Goal: Transaction & Acquisition: Purchase product/service

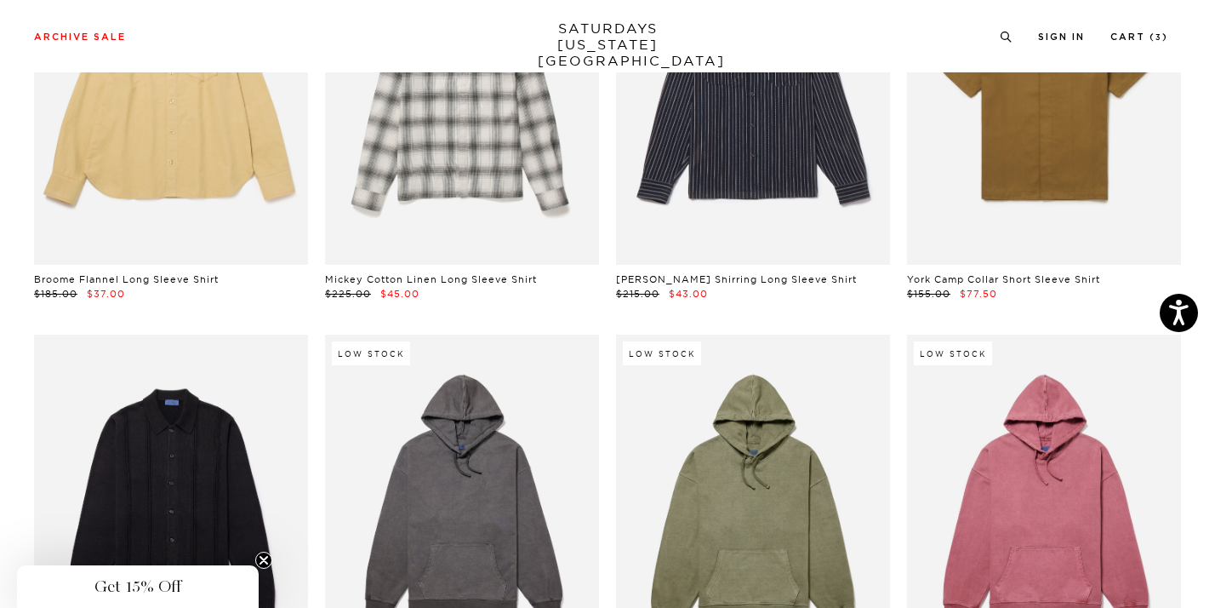
scroll to position [19664, 9]
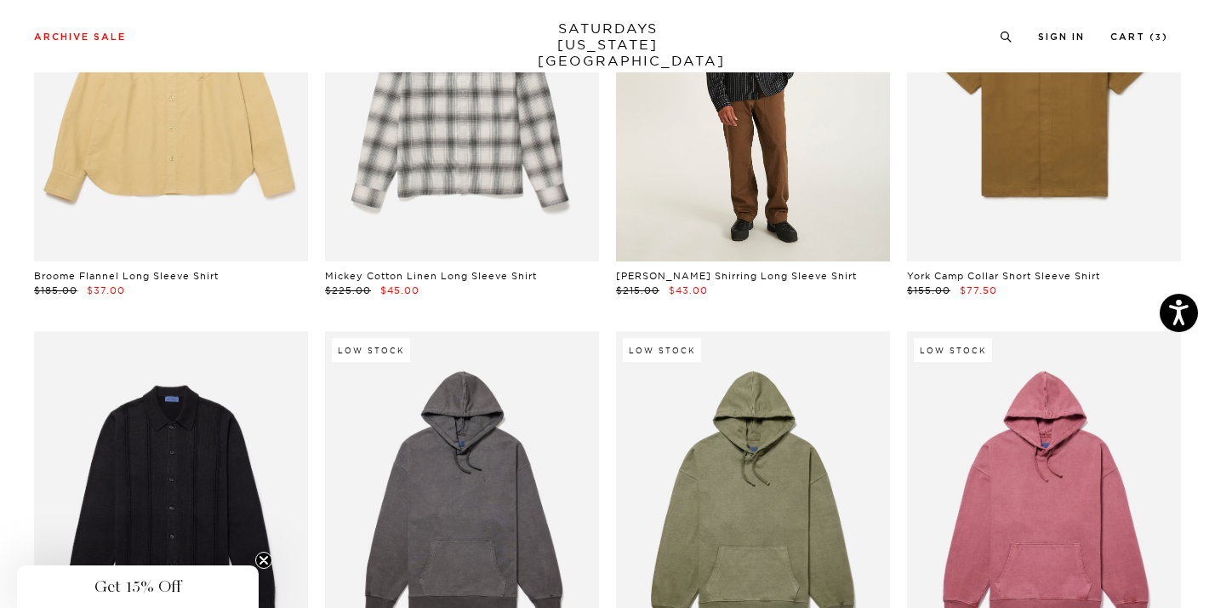
click at [745, 146] on link at bounding box center [753, 90] width 274 height 343
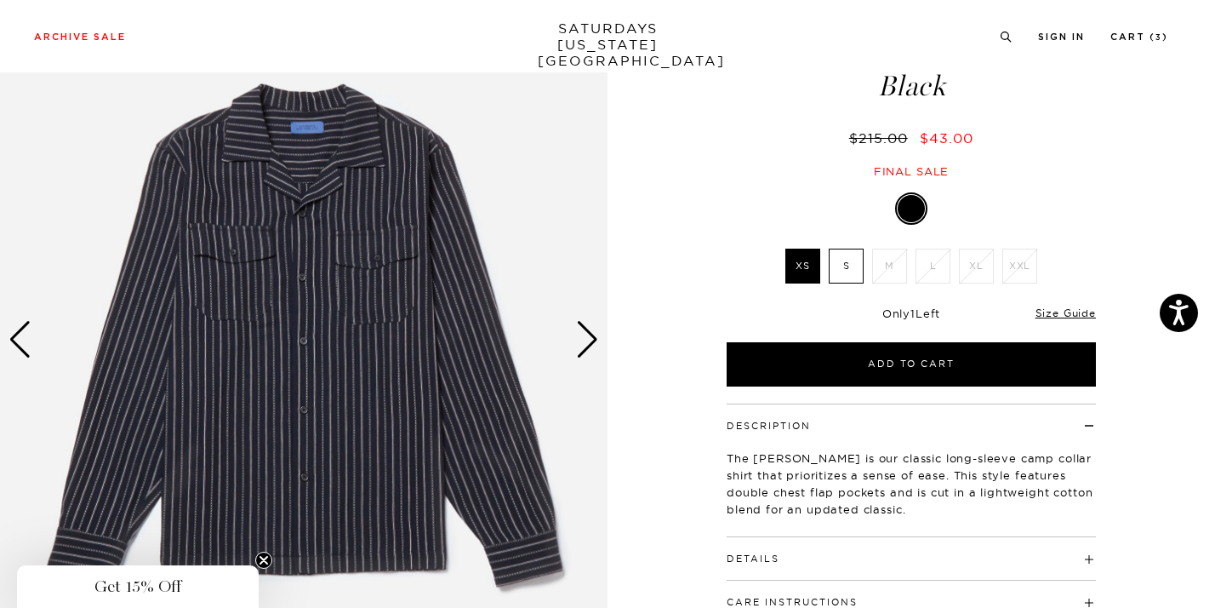
scroll to position [128, 0]
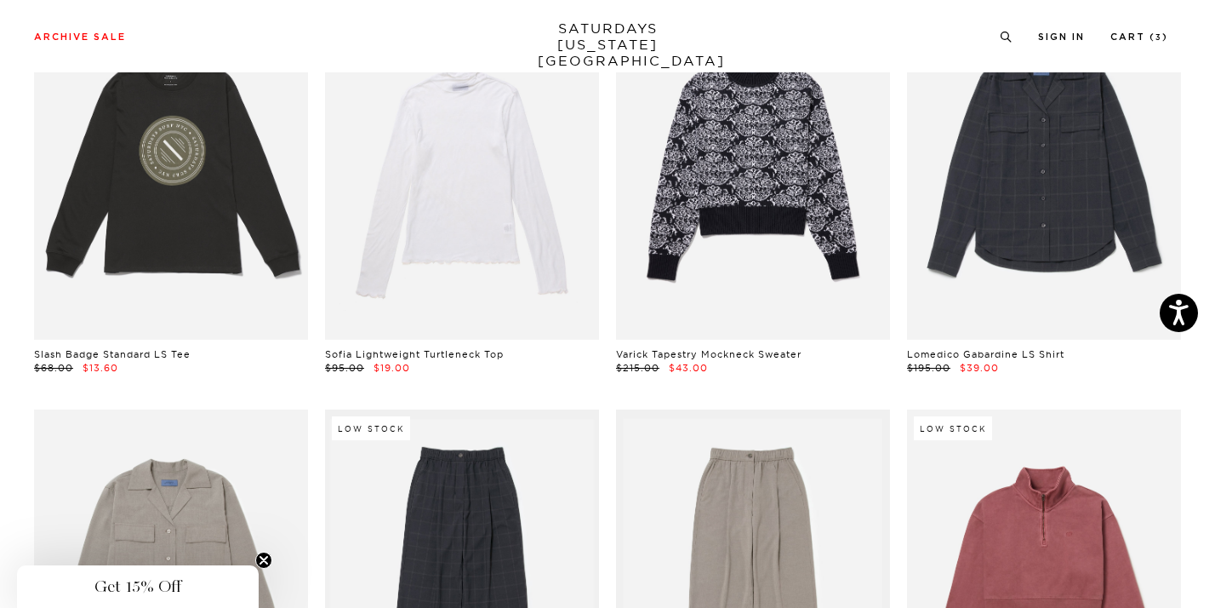
scroll to position [21653, 9]
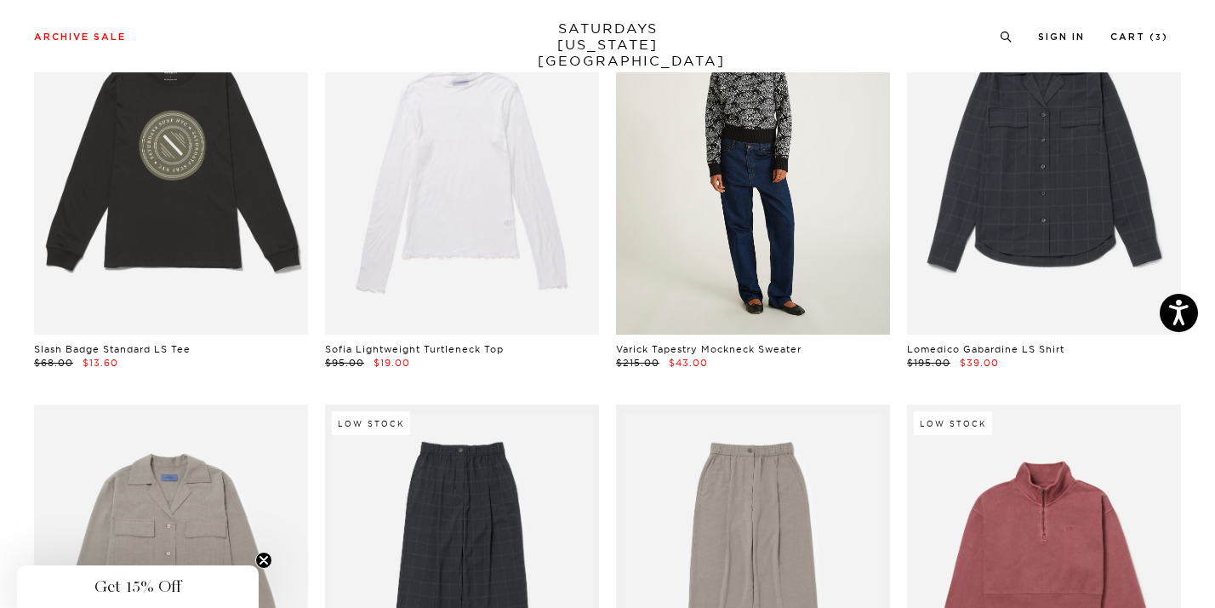
click at [736, 260] on link at bounding box center [753, 162] width 274 height 343
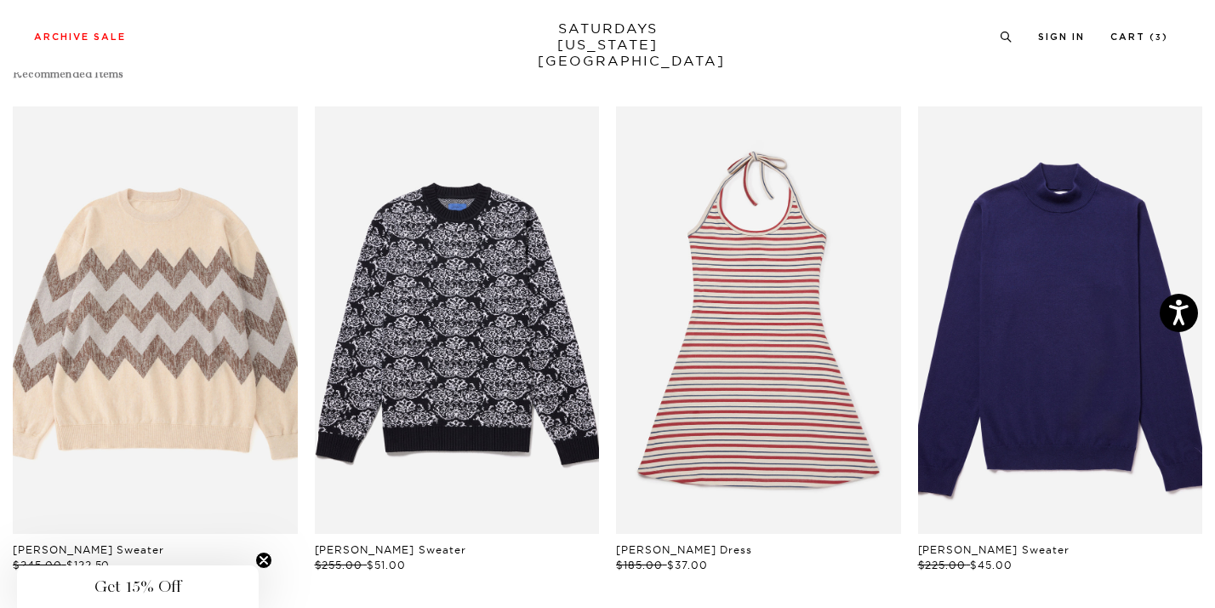
scroll to position [860, 0]
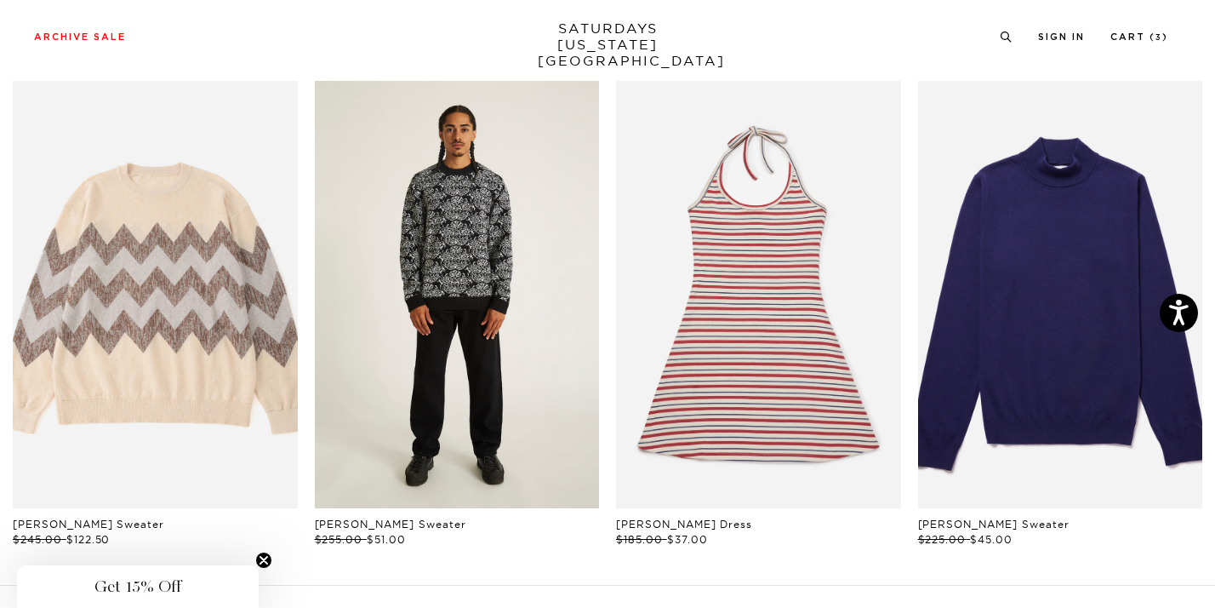
click at [434, 327] on link "files/M32413PO03-BLACK_01.jpg" at bounding box center [457, 294] width 285 height 427
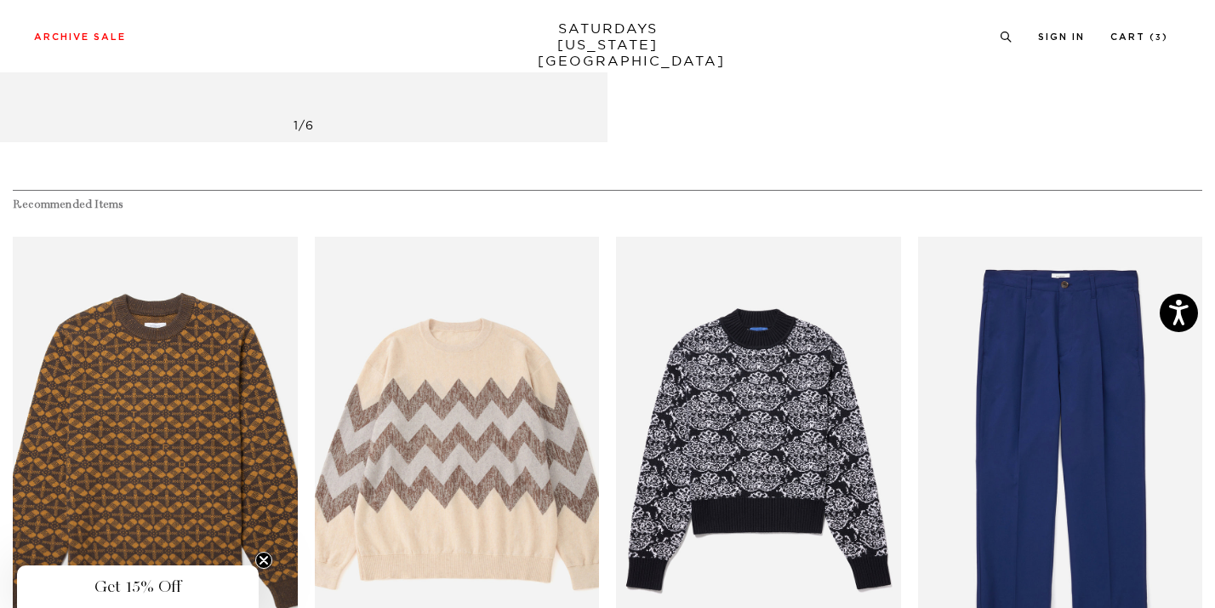
scroll to position [706, 0]
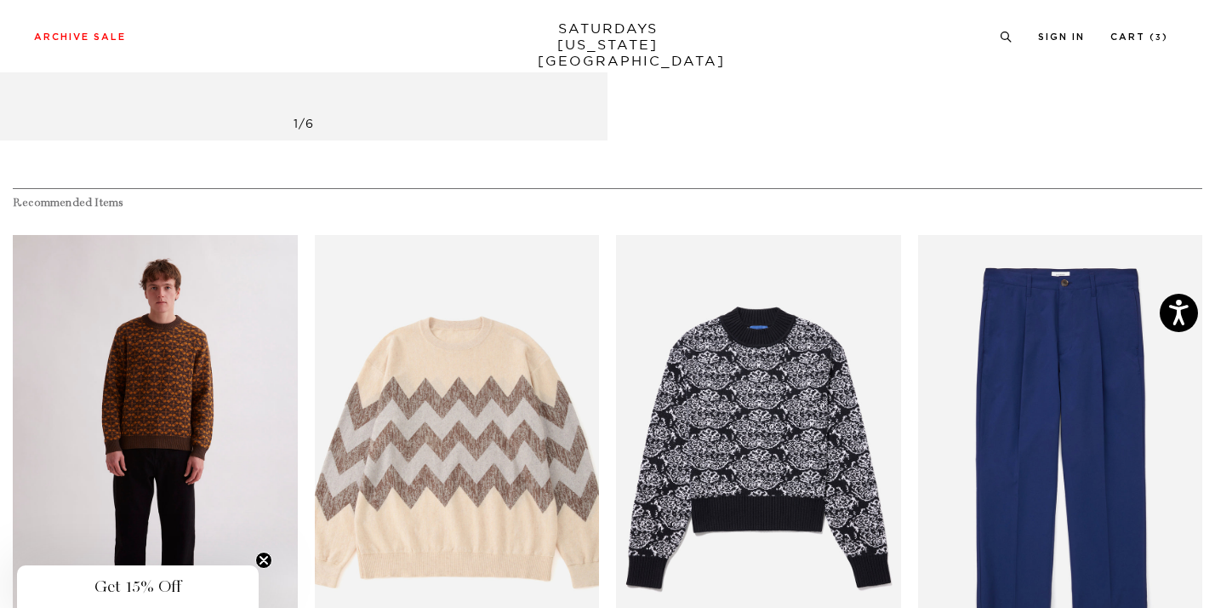
click at [214, 305] on link "files/M12413PO01-TORTOISE-SHELL_01.jpg" at bounding box center [155, 448] width 285 height 427
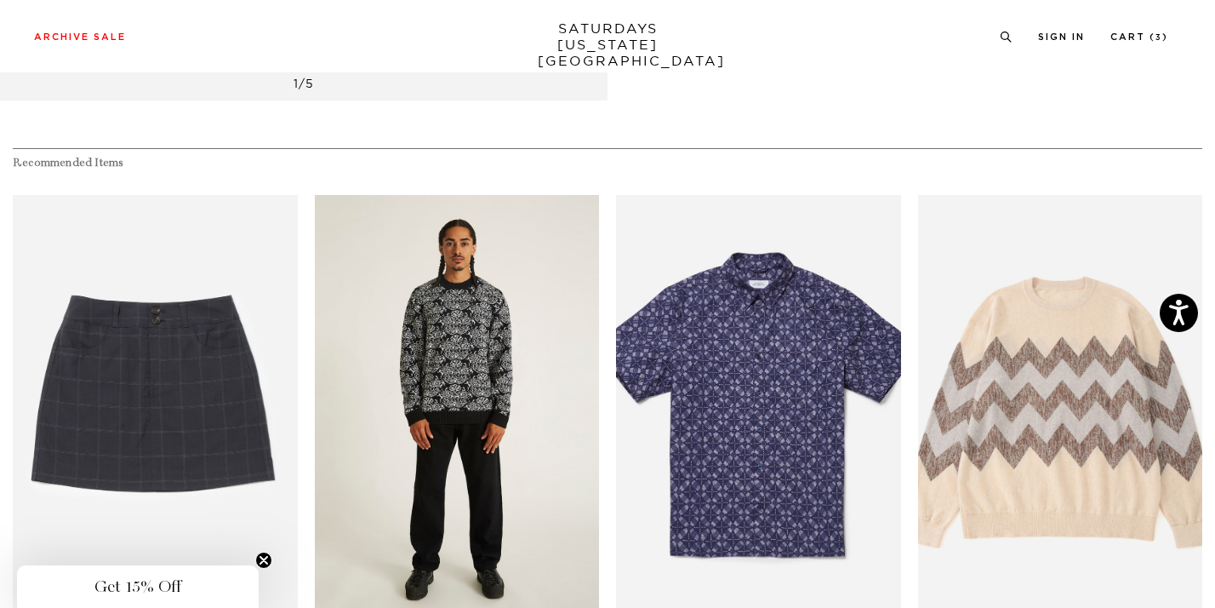
scroll to position [903, 0]
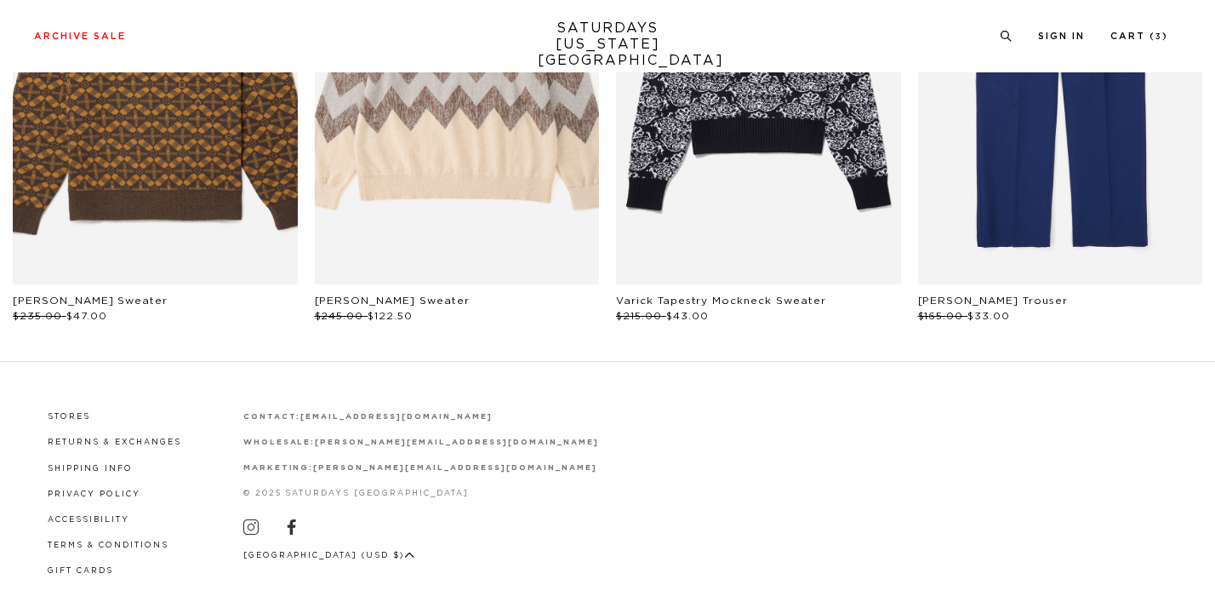
scroll to position [1085, 0]
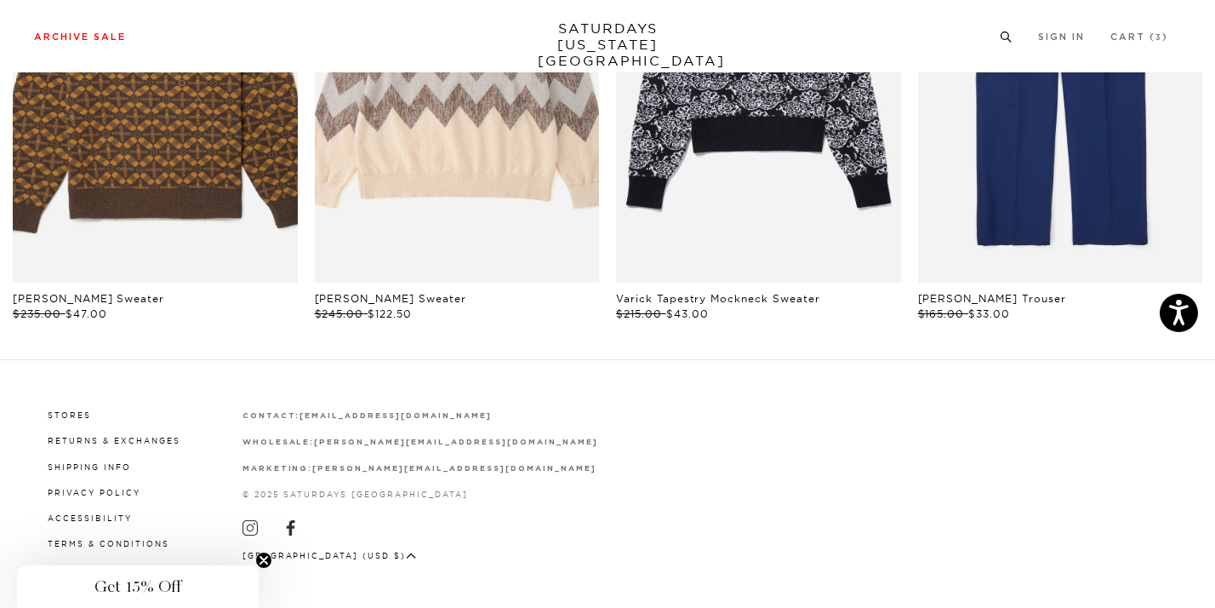
click at [1013, 37] on icon at bounding box center [1006, 36] width 13 height 11
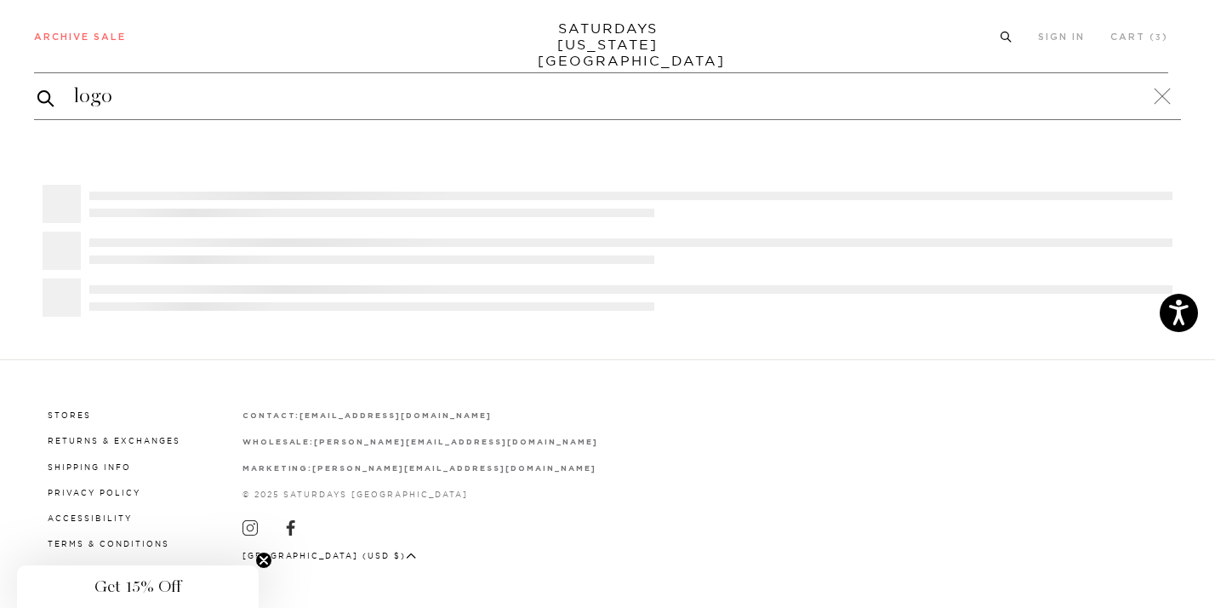
type input "logo"
click at [37, 88] on button "submit" at bounding box center [45, 98] width 17 height 20
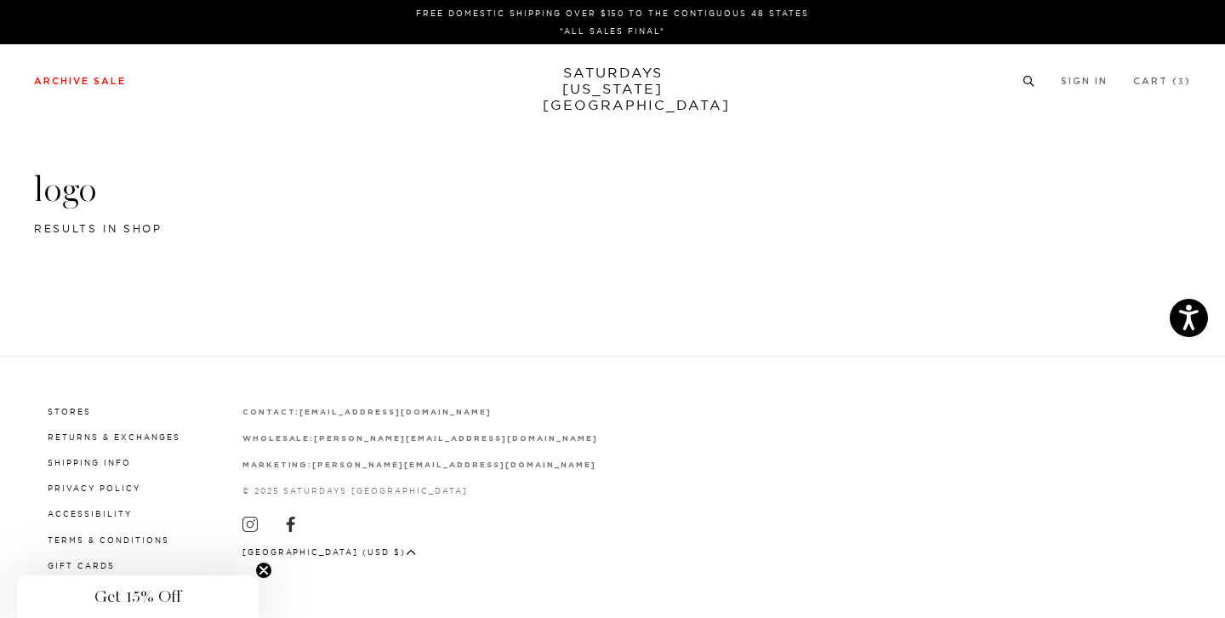
click at [1025, 73] on icon at bounding box center [1029, 78] width 13 height 11
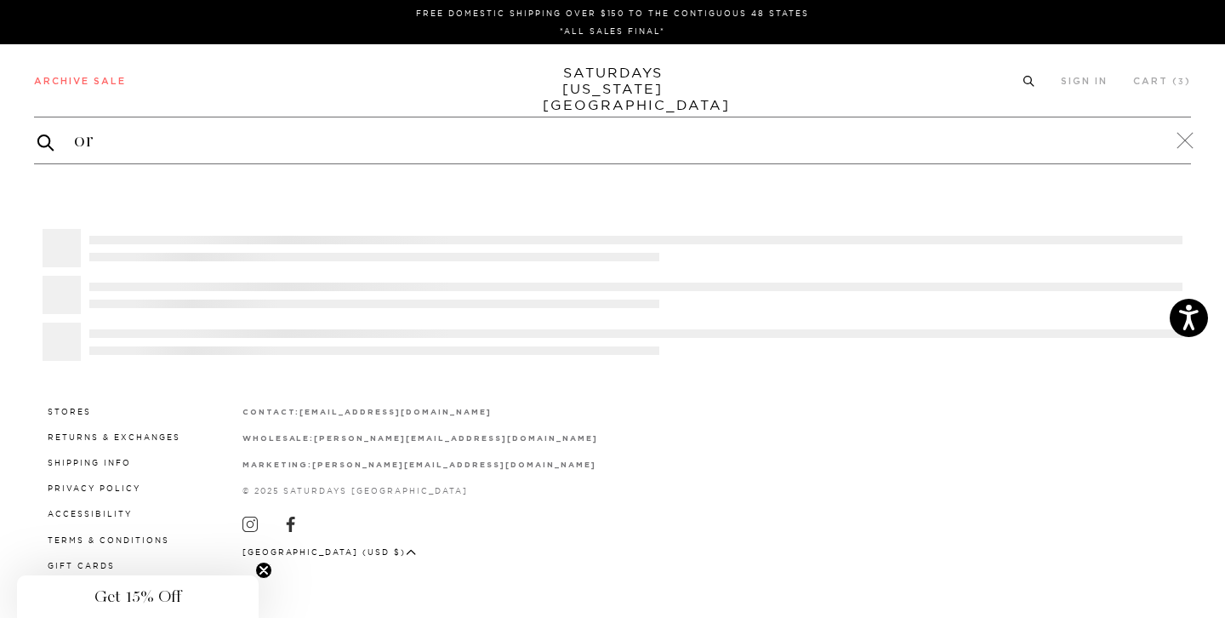
type input "ori"
type input "tee"
click at [37, 132] on button "submit" at bounding box center [45, 142] width 17 height 20
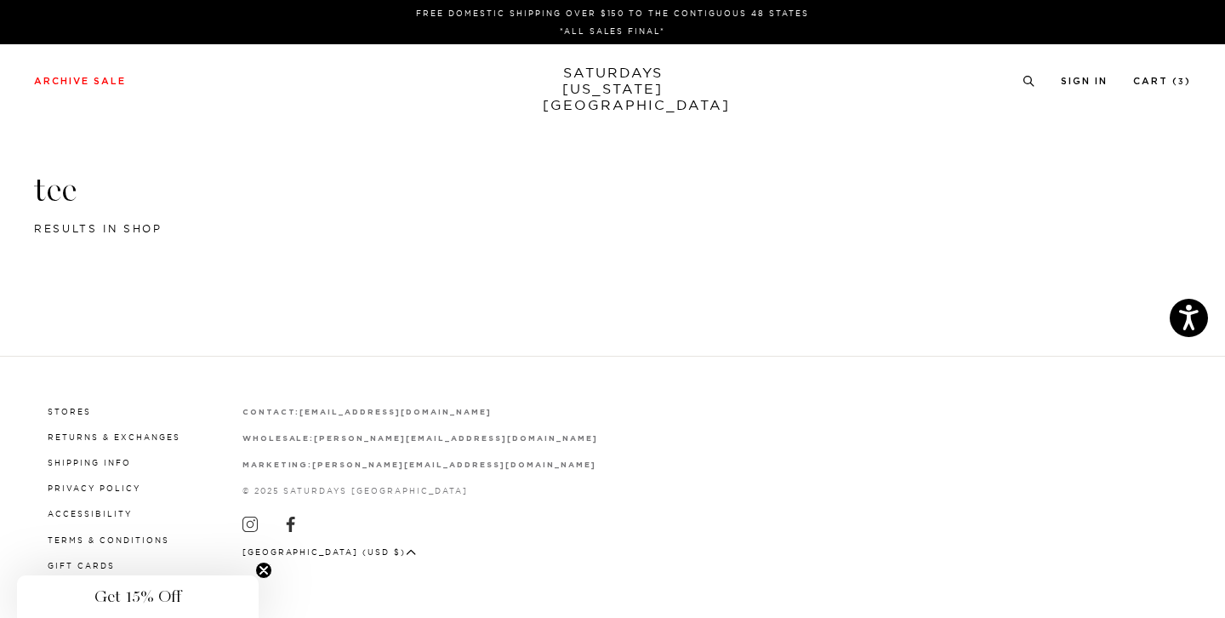
click at [471, 165] on div "tee results in shop" at bounding box center [612, 146] width 1225 height 292
click at [1035, 73] on ul "[GEOGRAPHIC_DATA] Sign In Cart ( 3 )" at bounding box center [1107, 79] width 169 height 15
click at [1029, 76] on icon at bounding box center [1029, 81] width 13 height 11
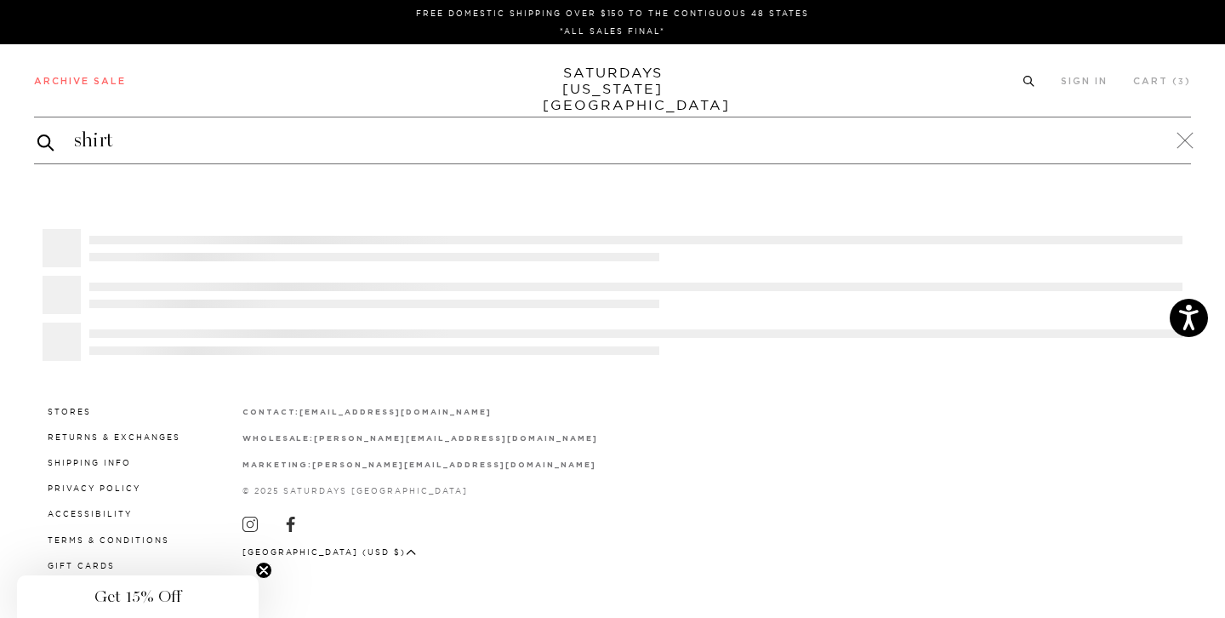
type input "shirt"
click at [37, 132] on button "submit" at bounding box center [45, 142] width 17 height 20
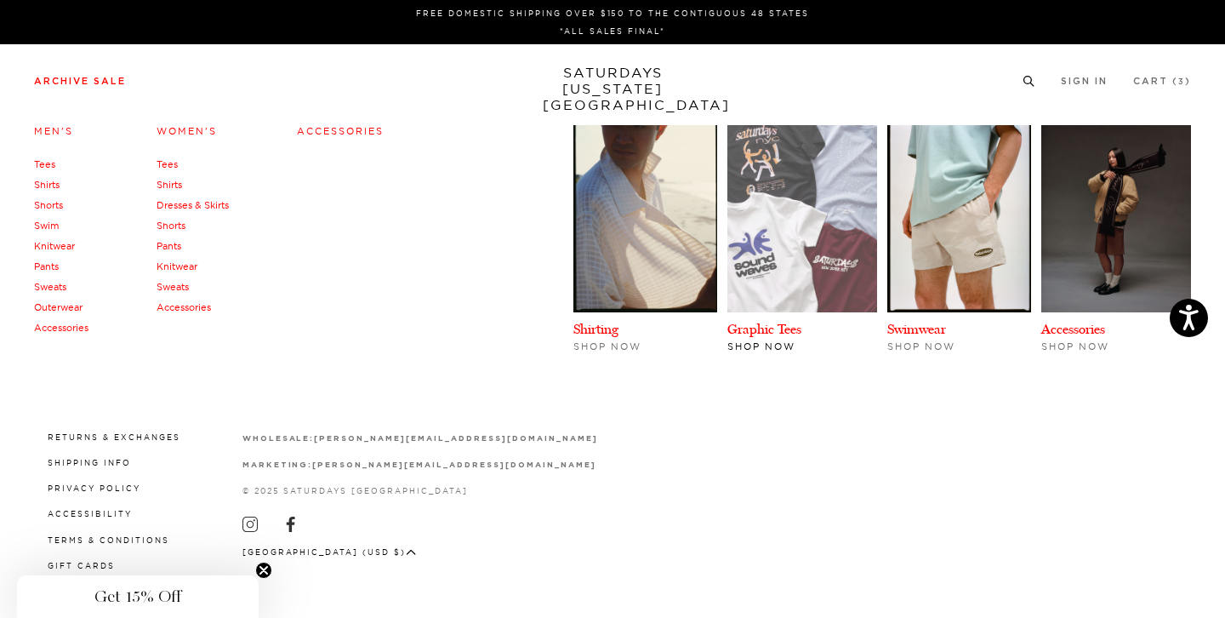
click at [811, 239] on img at bounding box center [803, 218] width 150 height 187
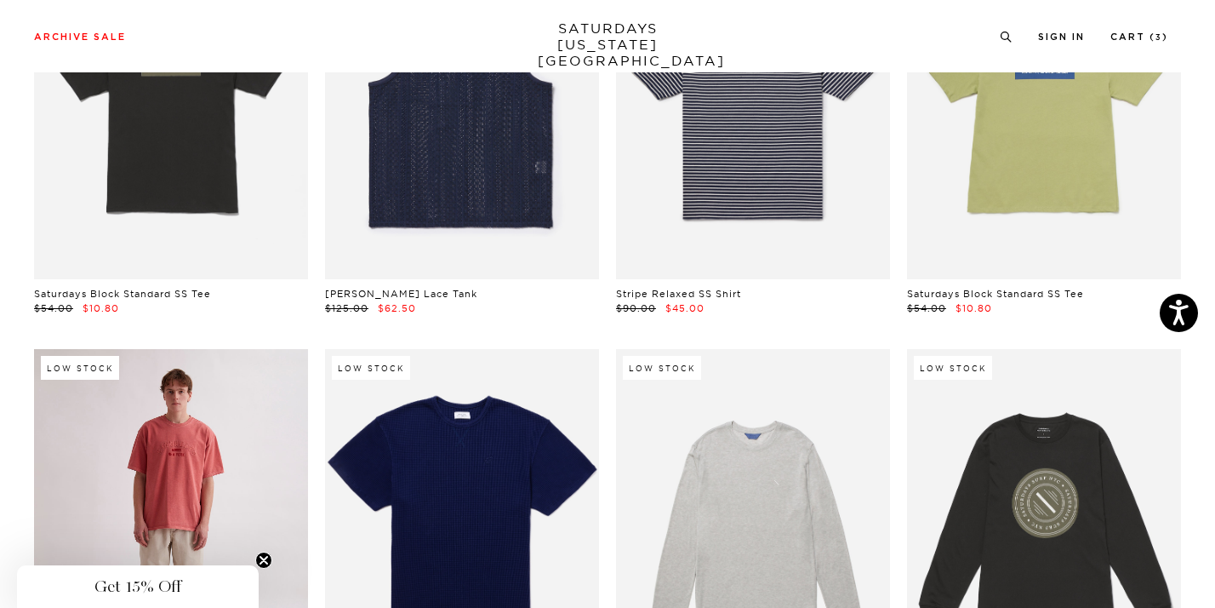
scroll to position [1479, 0]
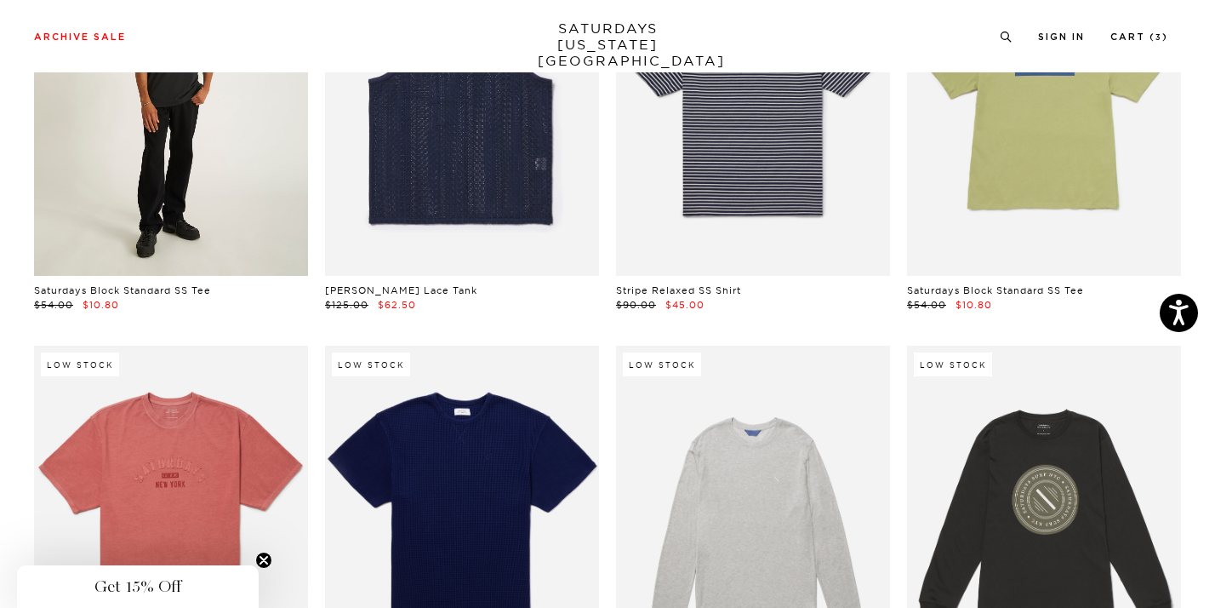
click at [147, 181] on link at bounding box center [171, 105] width 274 height 343
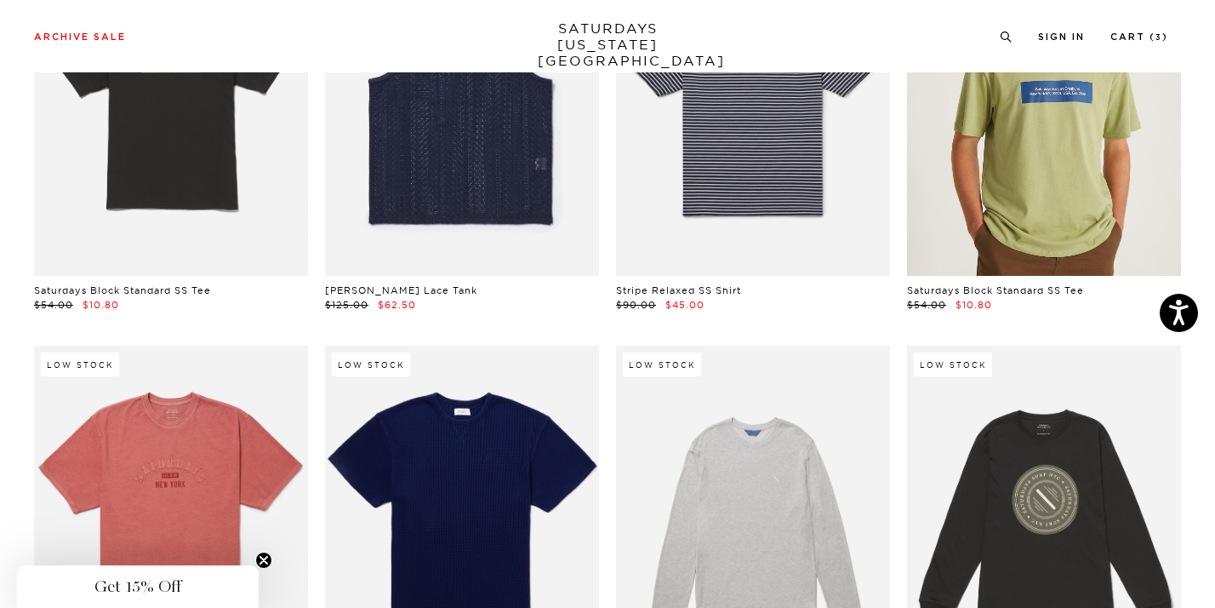
click at [1060, 243] on link at bounding box center [1044, 105] width 274 height 343
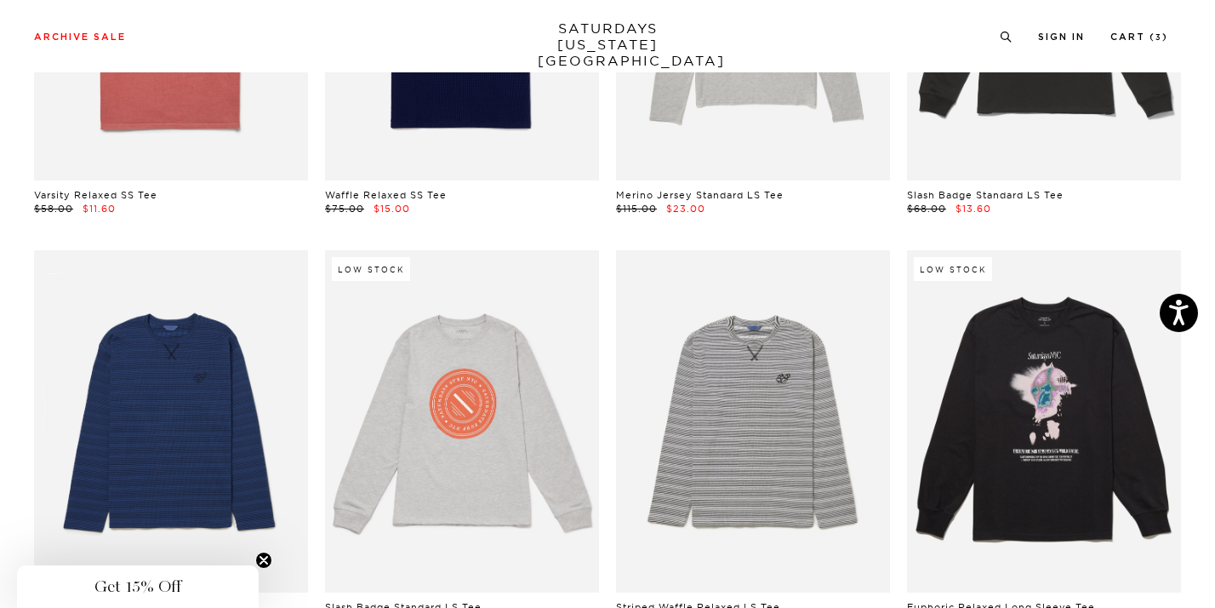
scroll to position [1982, 0]
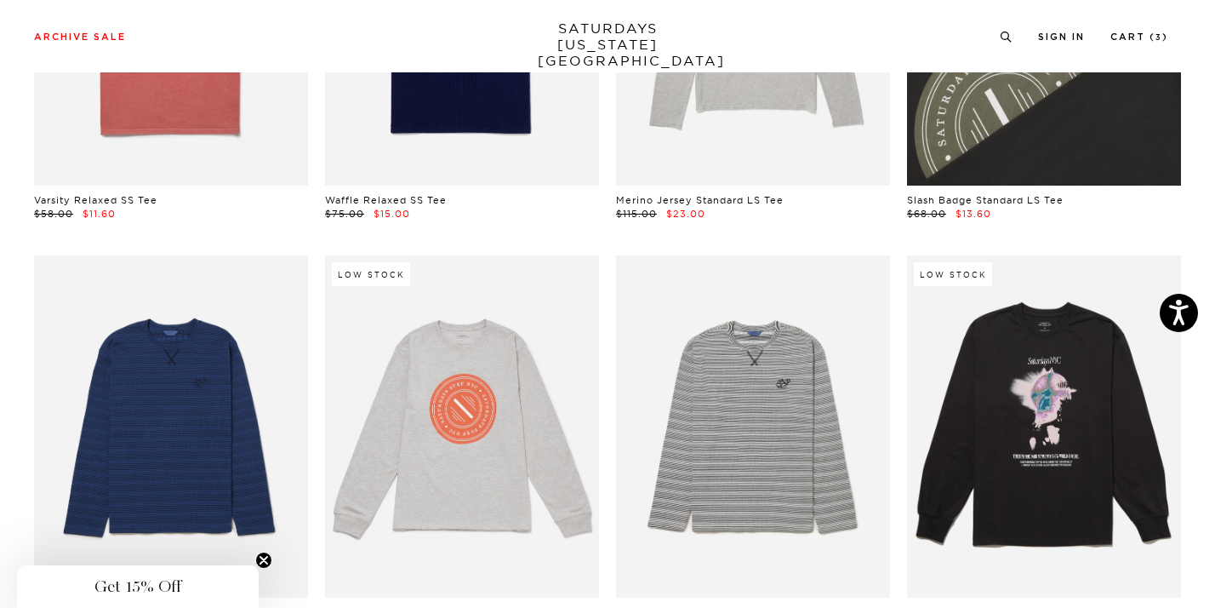
click at [984, 148] on link at bounding box center [1044, 14] width 274 height 343
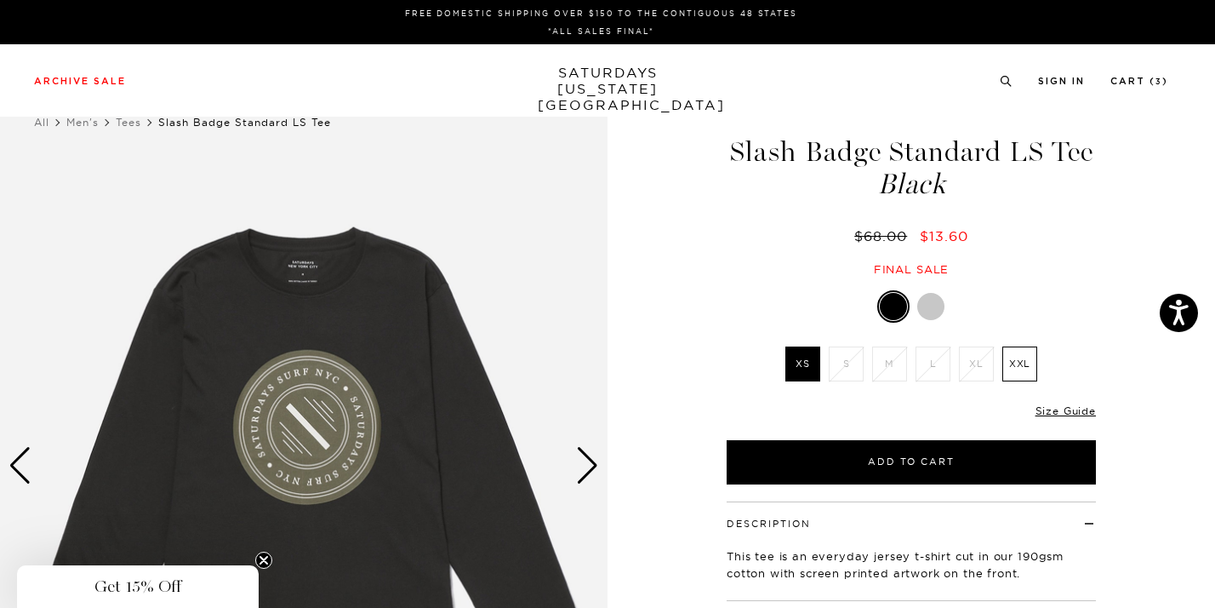
click at [911, 311] on div at bounding box center [911, 306] width 369 height 32
click at [923, 309] on div at bounding box center [930, 306] width 27 height 27
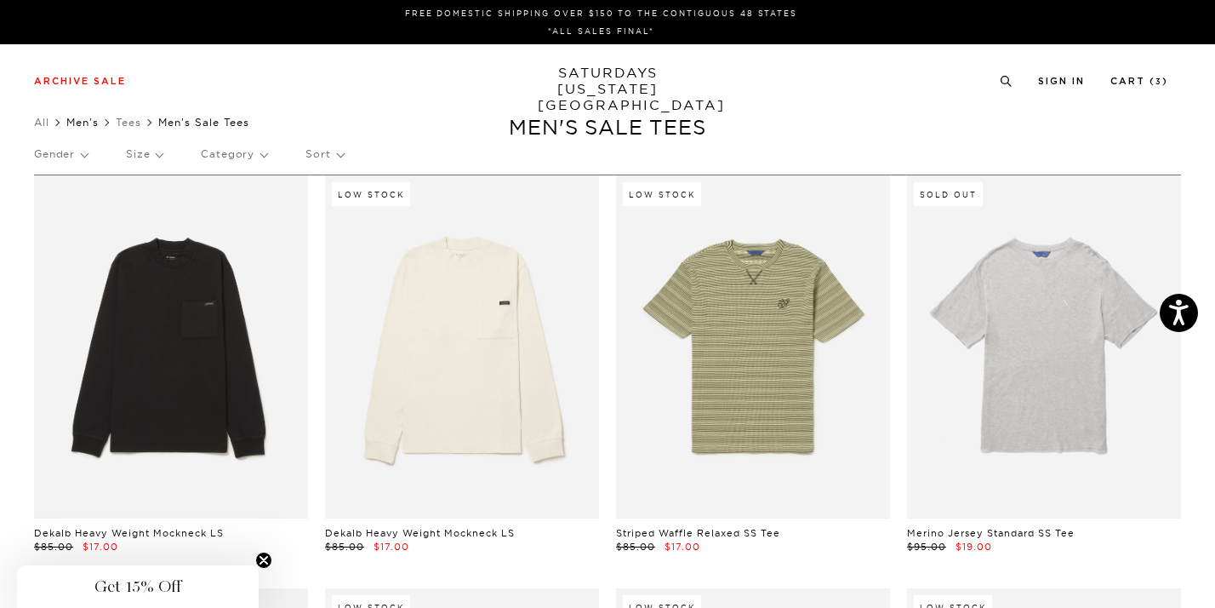
click at [79, 124] on link "Men's" at bounding box center [82, 122] width 32 height 13
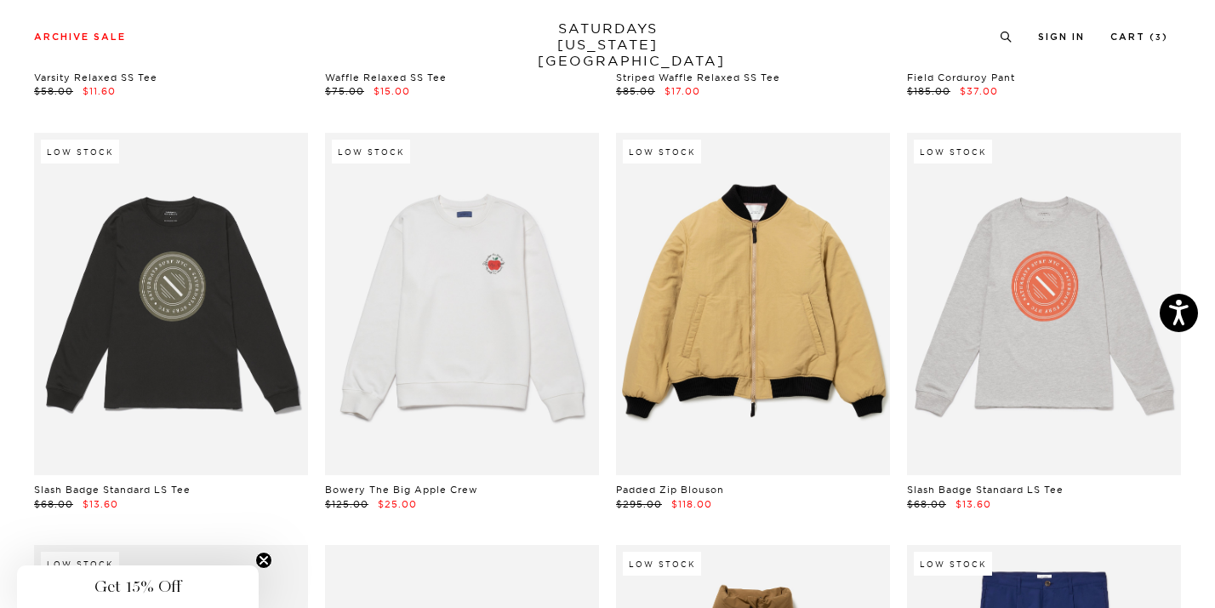
scroll to position [8295, 0]
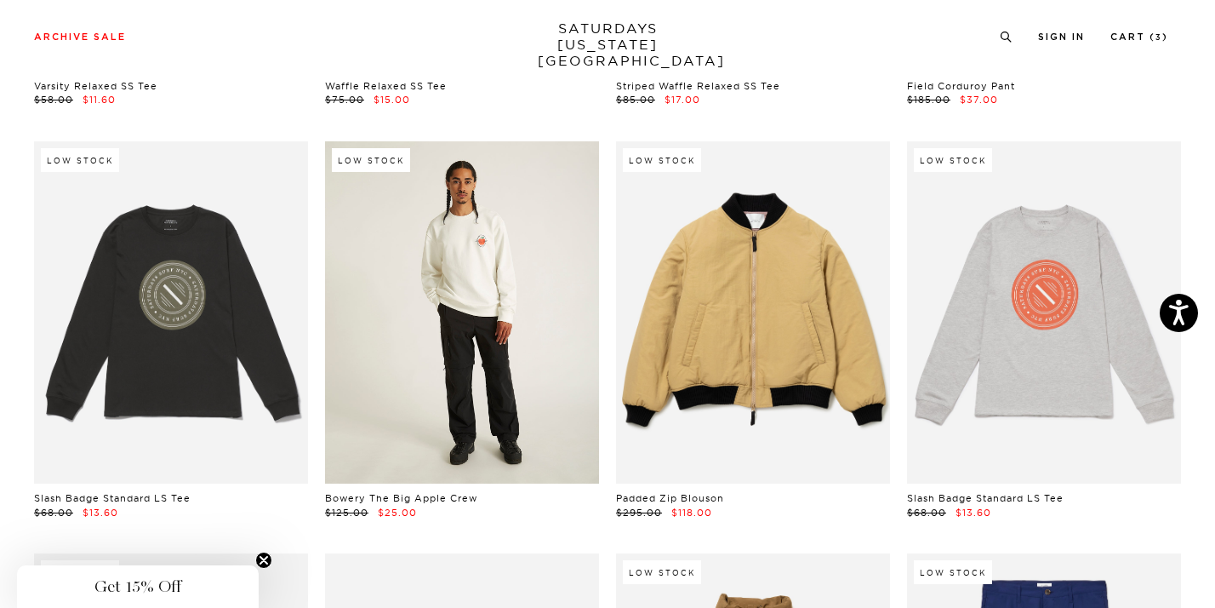
click at [563, 375] on link at bounding box center [462, 312] width 274 height 343
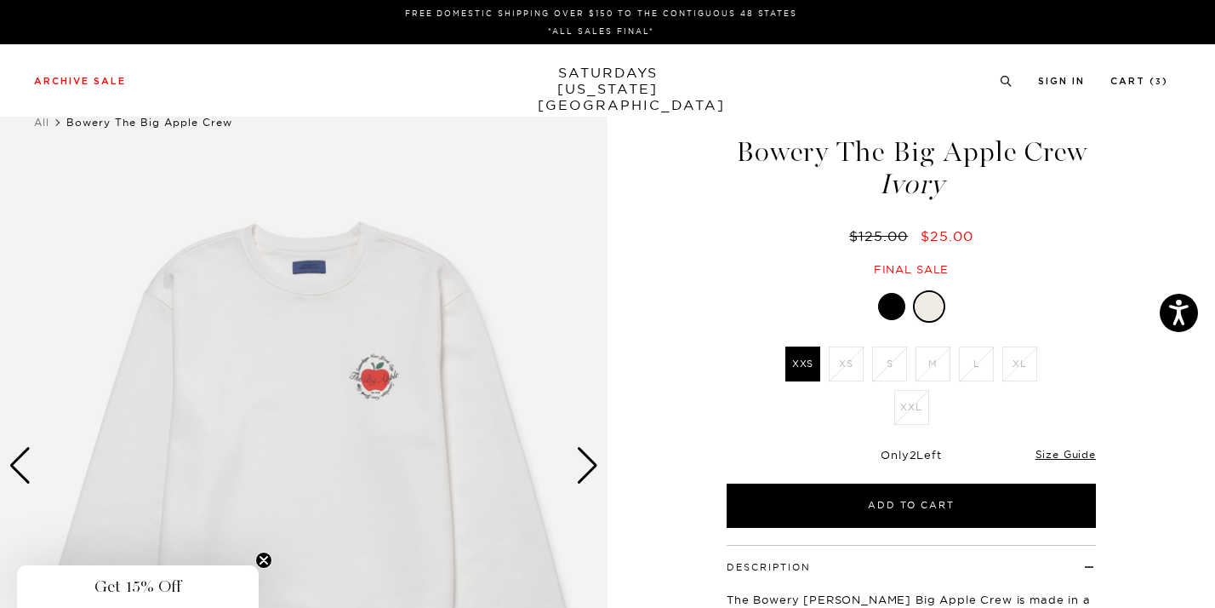
click at [896, 311] on div at bounding box center [891, 306] width 27 height 27
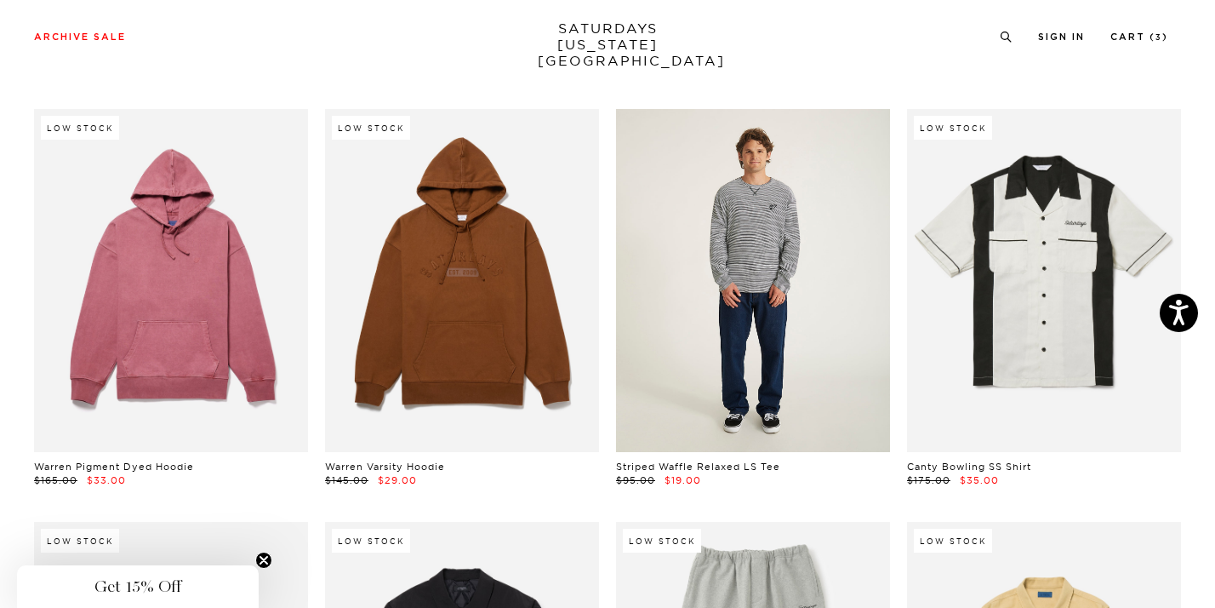
scroll to position [13271, 0]
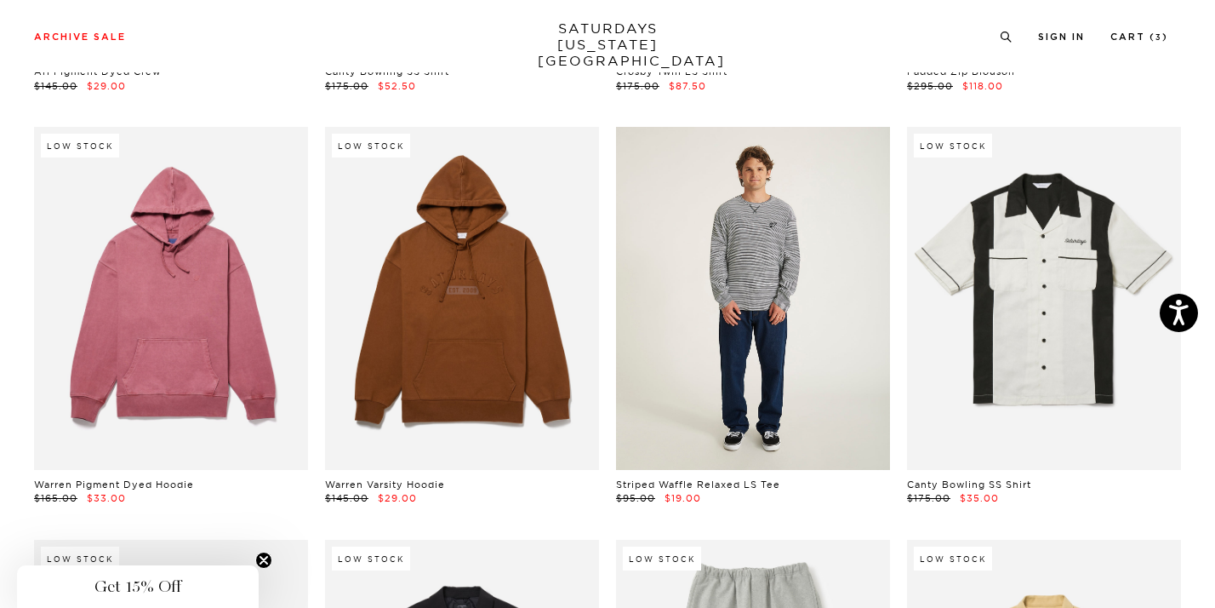
click at [765, 300] on link at bounding box center [753, 298] width 274 height 343
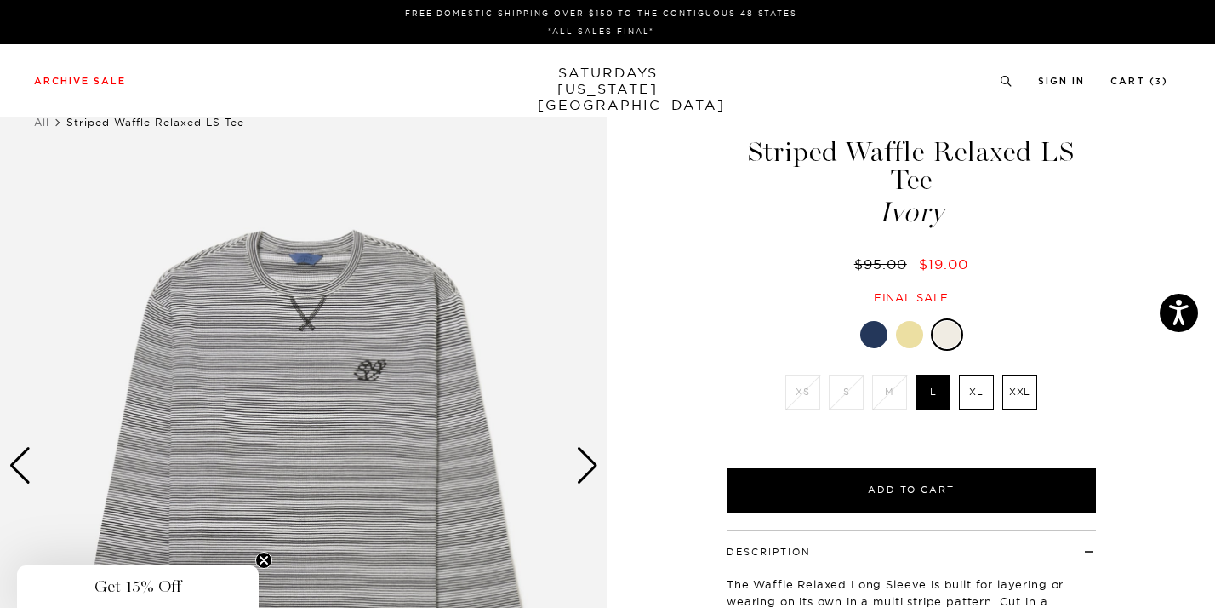
click at [902, 321] on div at bounding box center [909, 334] width 27 height 27
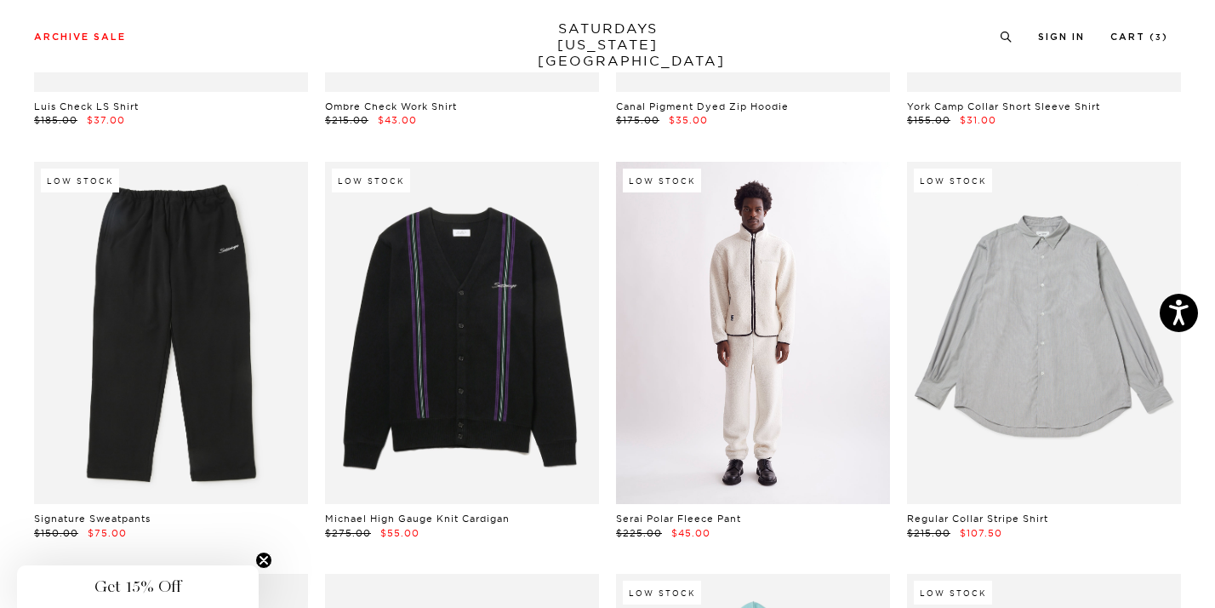
scroll to position [15571, 0]
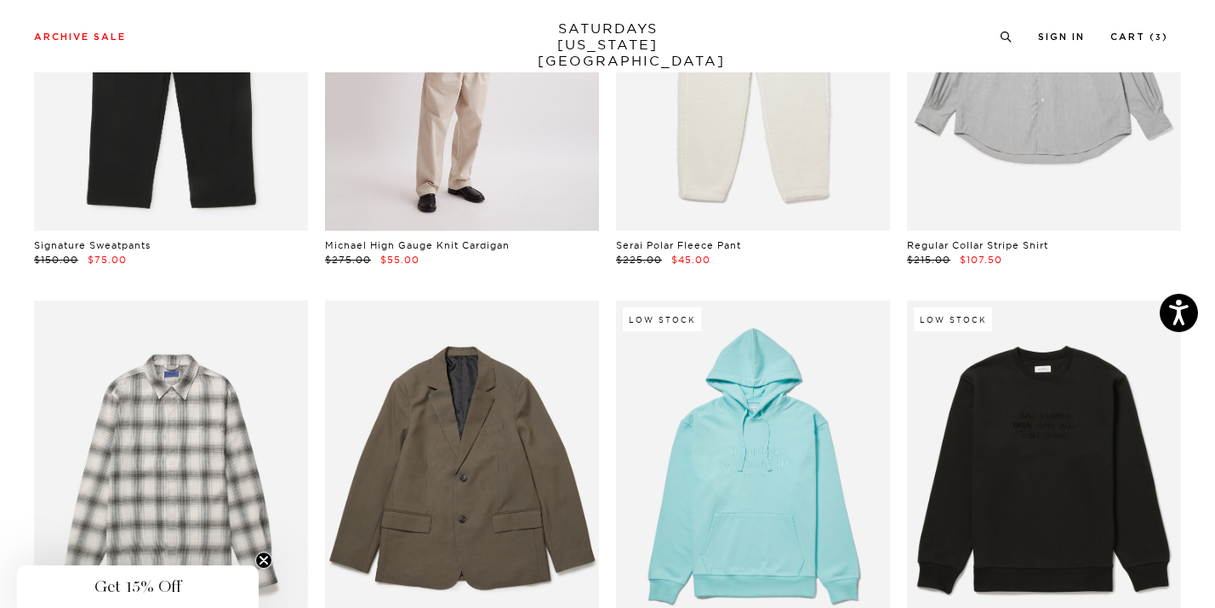
click at [540, 169] on link at bounding box center [462, 60] width 274 height 343
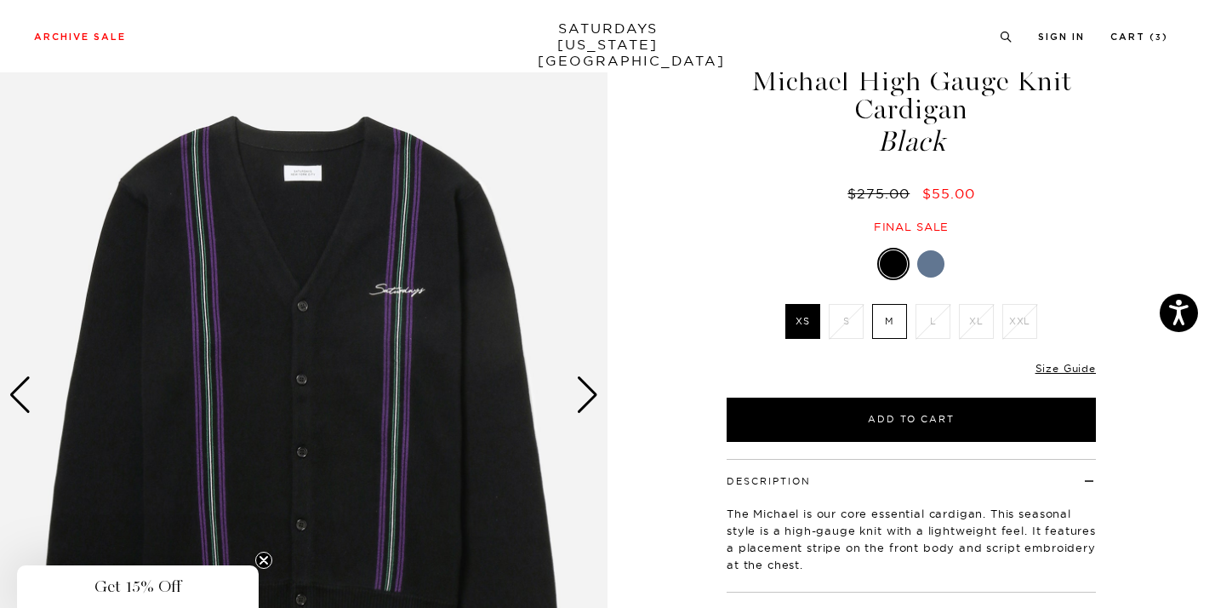
scroll to position [114, 0]
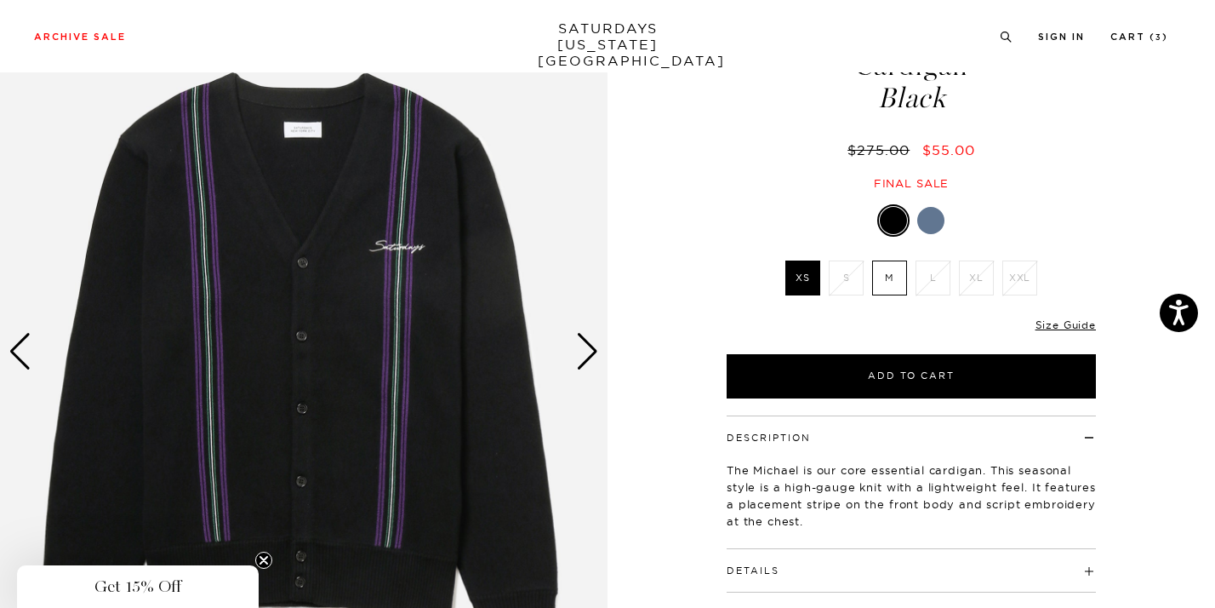
click at [929, 219] on div at bounding box center [930, 220] width 27 height 27
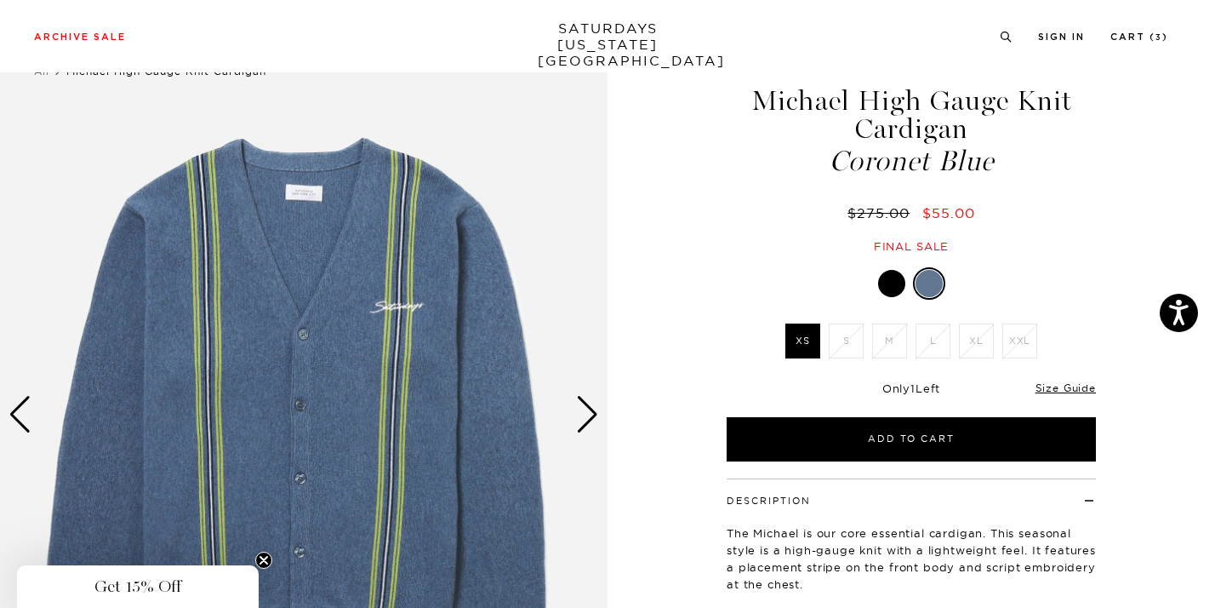
scroll to position [62, 0]
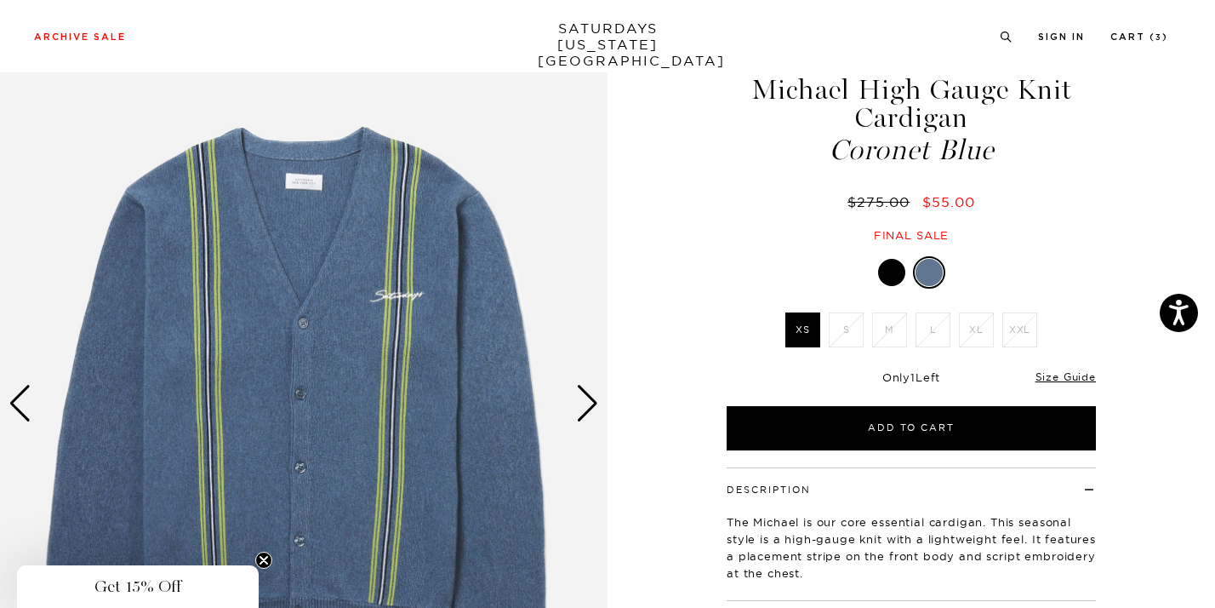
click at [890, 275] on div at bounding box center [891, 272] width 27 height 27
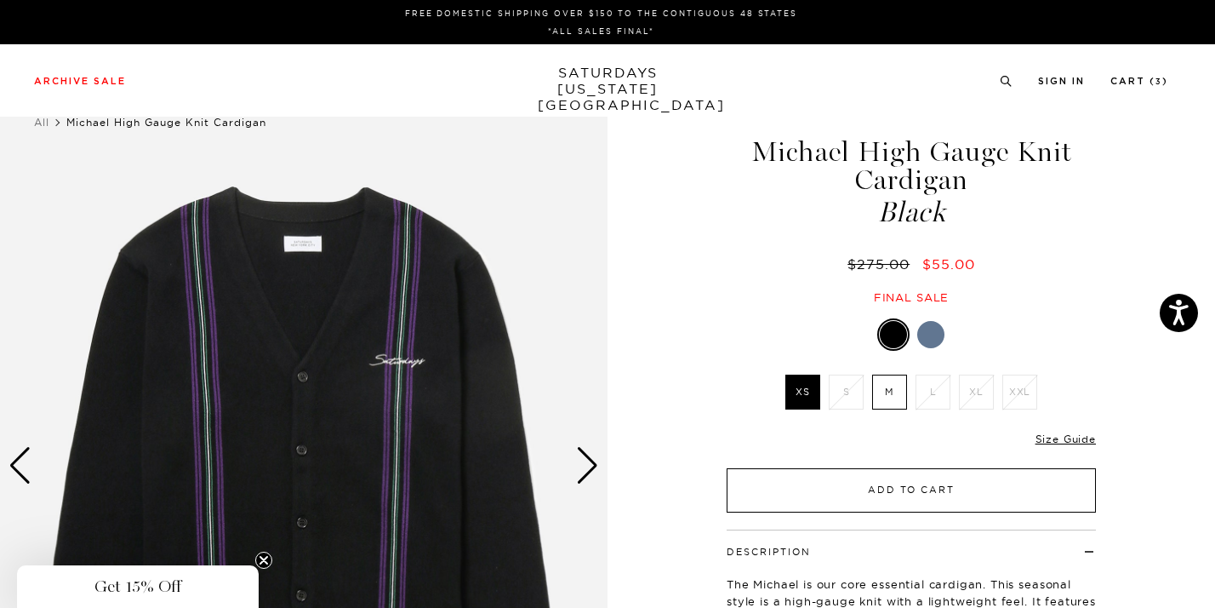
click at [855, 496] on button "Add to Cart" at bounding box center [911, 490] width 369 height 44
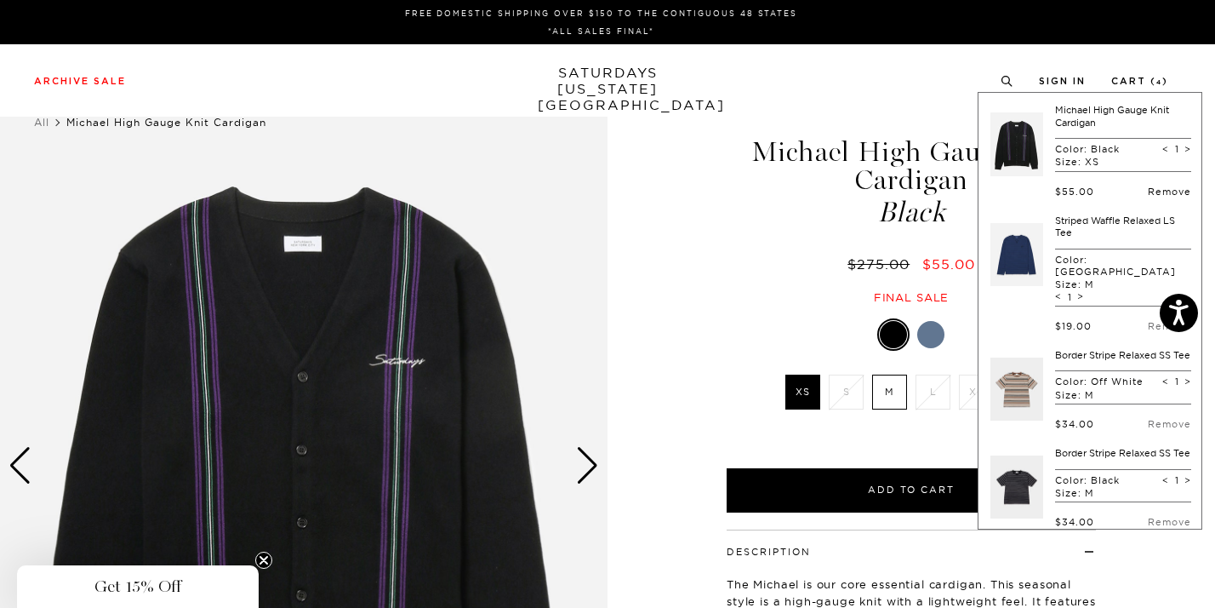
click at [1148, 191] on link "Remove" at bounding box center [1169, 192] width 43 height 12
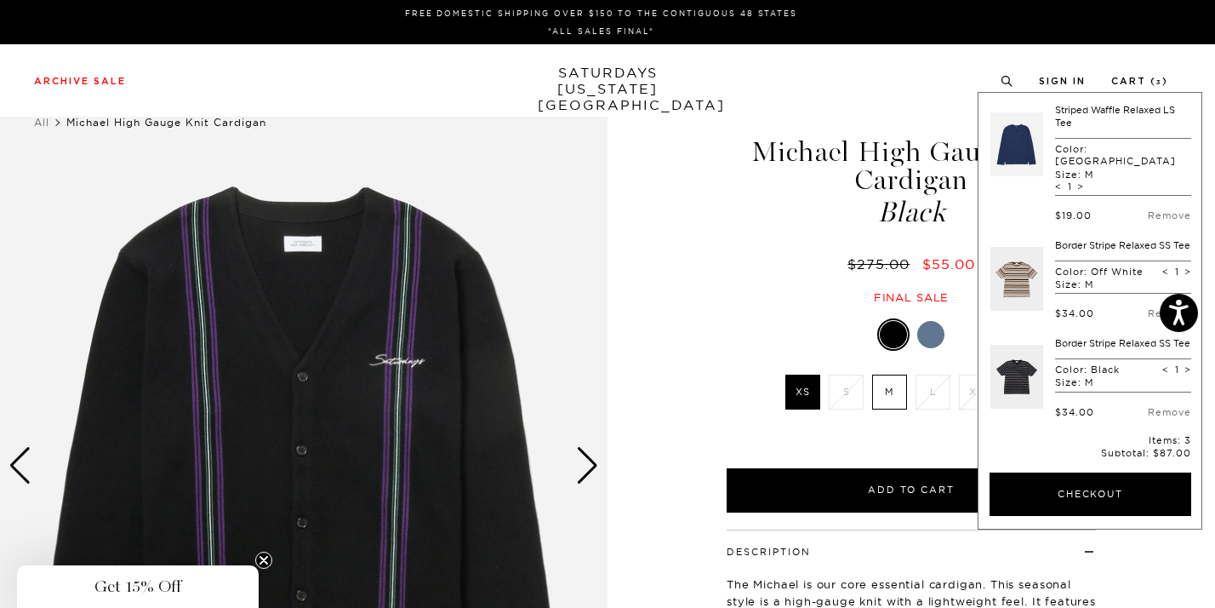
click at [743, 288] on div "Michael High Gauge Knit Cardigan Black $275.00 $55.00 Final sale" at bounding box center [911, 204] width 374 height 202
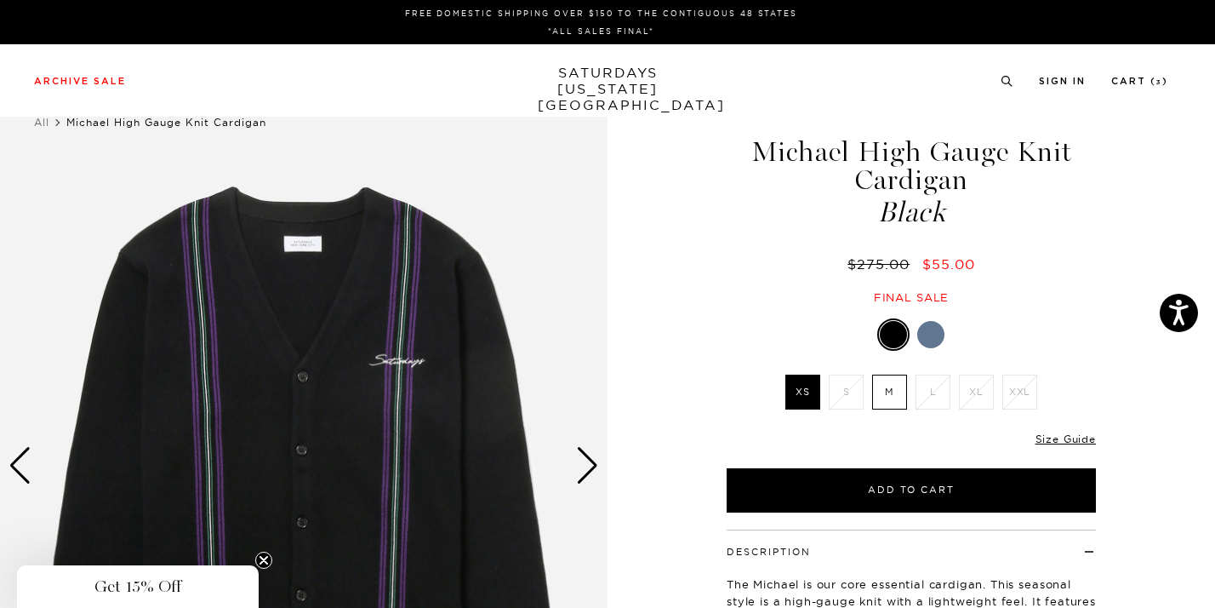
click at [888, 389] on label "M" at bounding box center [889, 391] width 35 height 35
click at [0, 0] on input "M" at bounding box center [0, 0] width 0 height 0
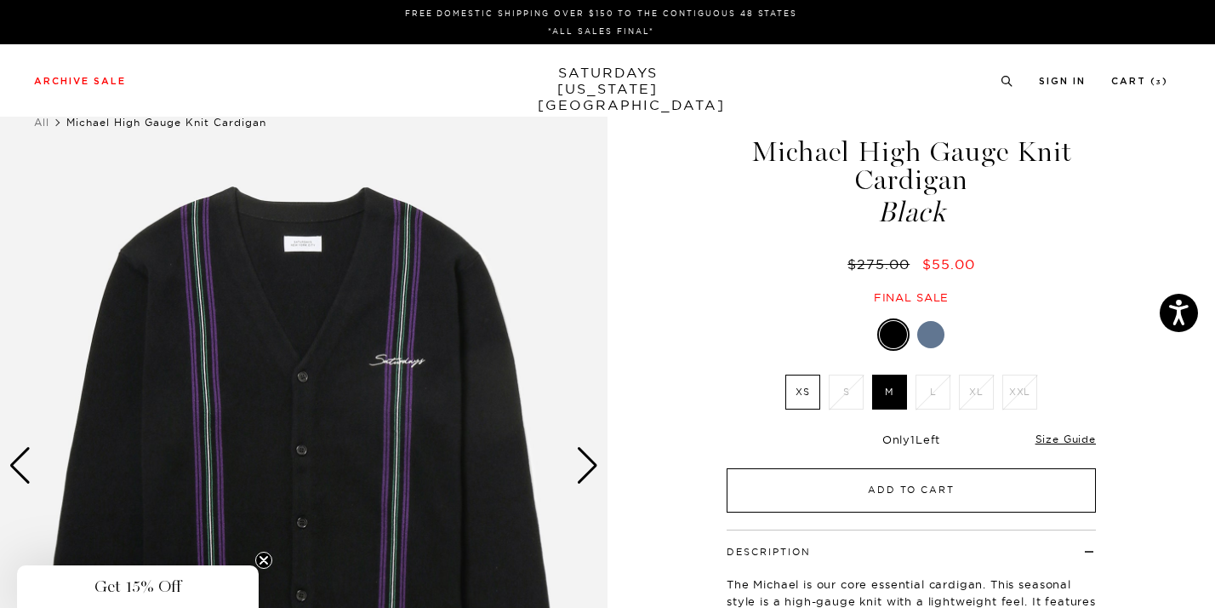
click at [892, 473] on button "Add to Cart" at bounding box center [911, 490] width 369 height 44
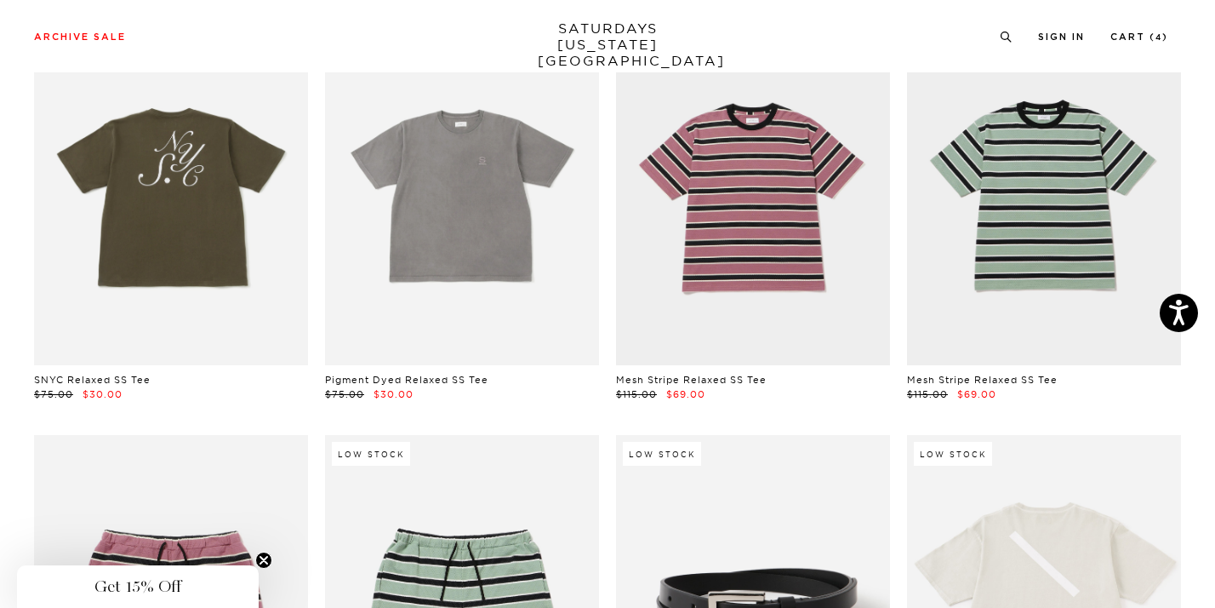
scroll to position [18740, 0]
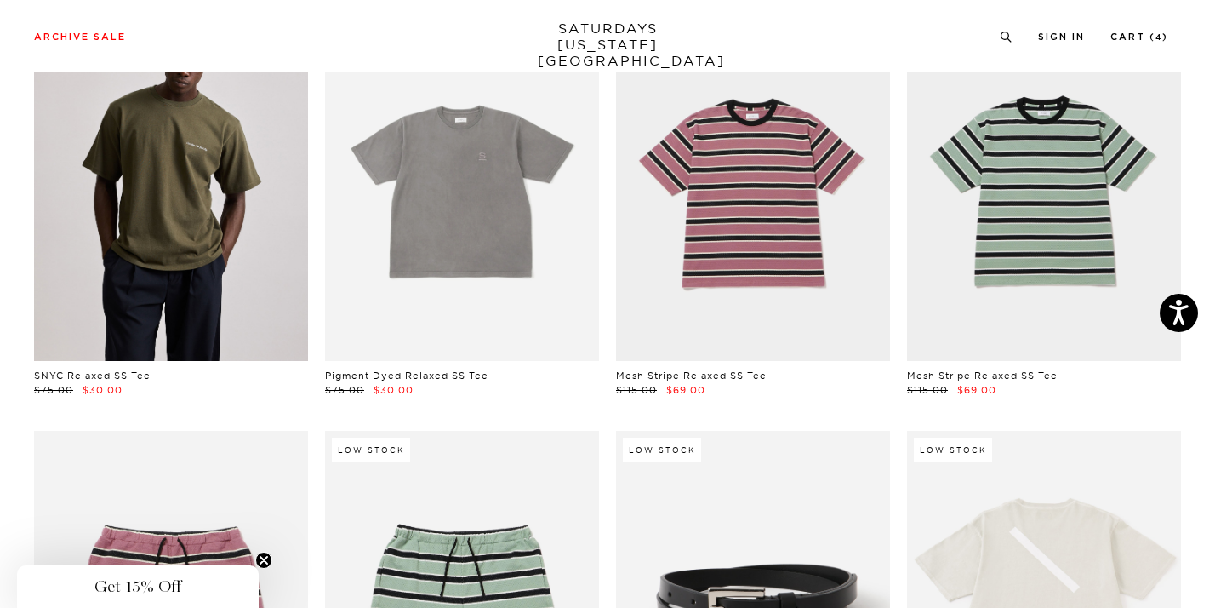
click at [203, 250] on link at bounding box center [171, 190] width 274 height 343
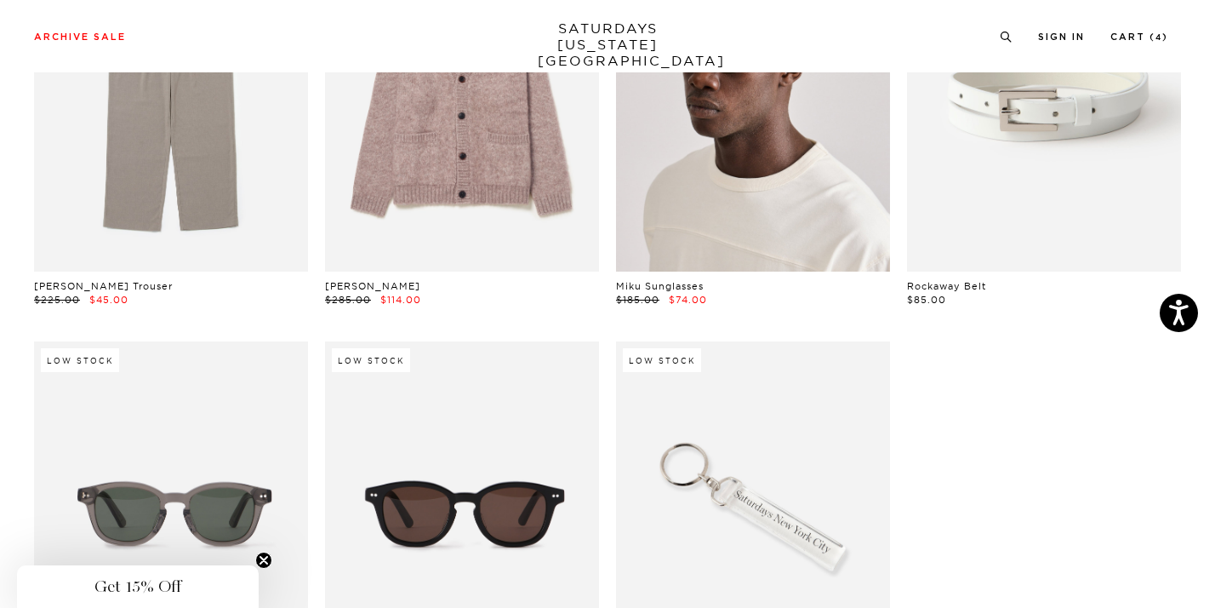
scroll to position [23066, 0]
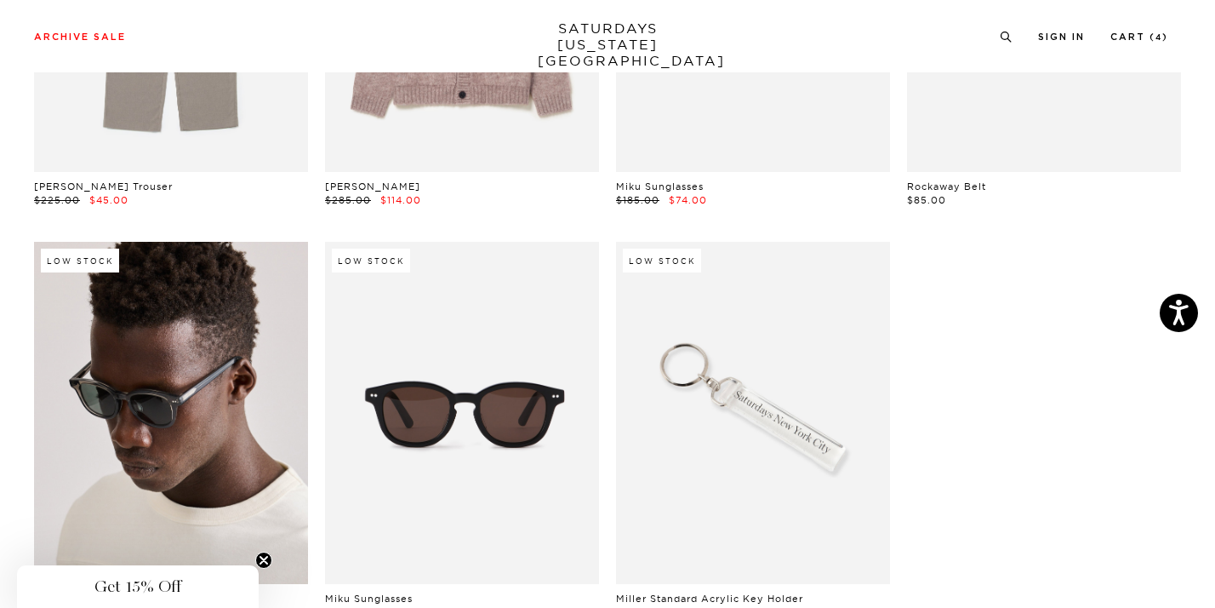
click at [288, 371] on link at bounding box center [171, 413] width 274 height 343
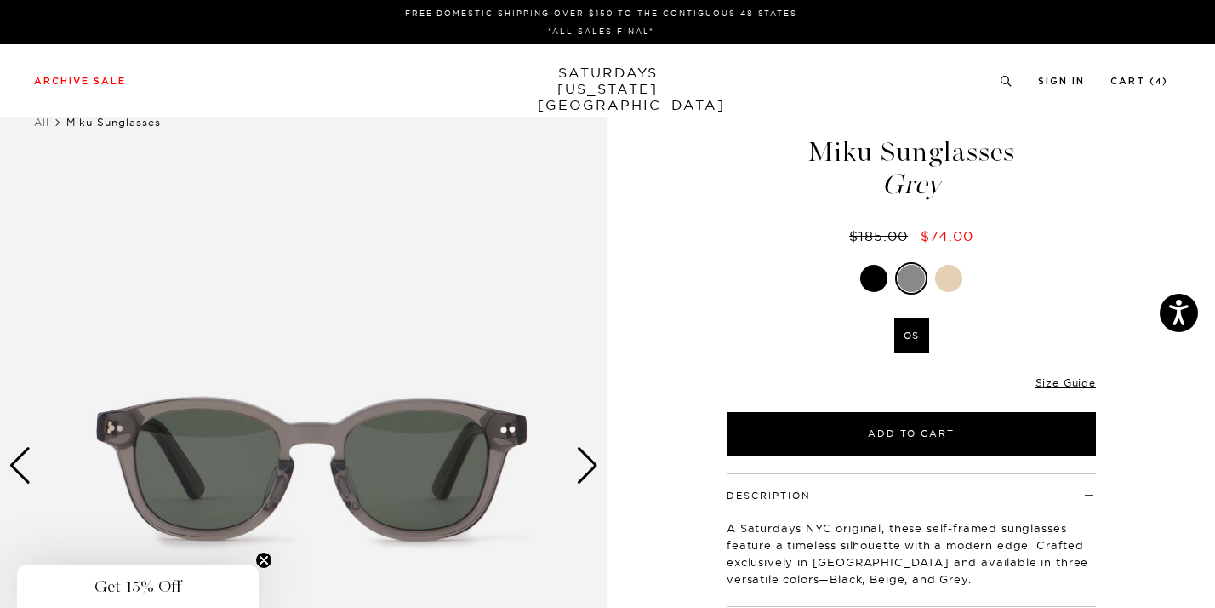
click at [918, 338] on label "OS" at bounding box center [911, 335] width 35 height 35
click at [0, 0] on input "OS" at bounding box center [0, 0] width 0 height 0
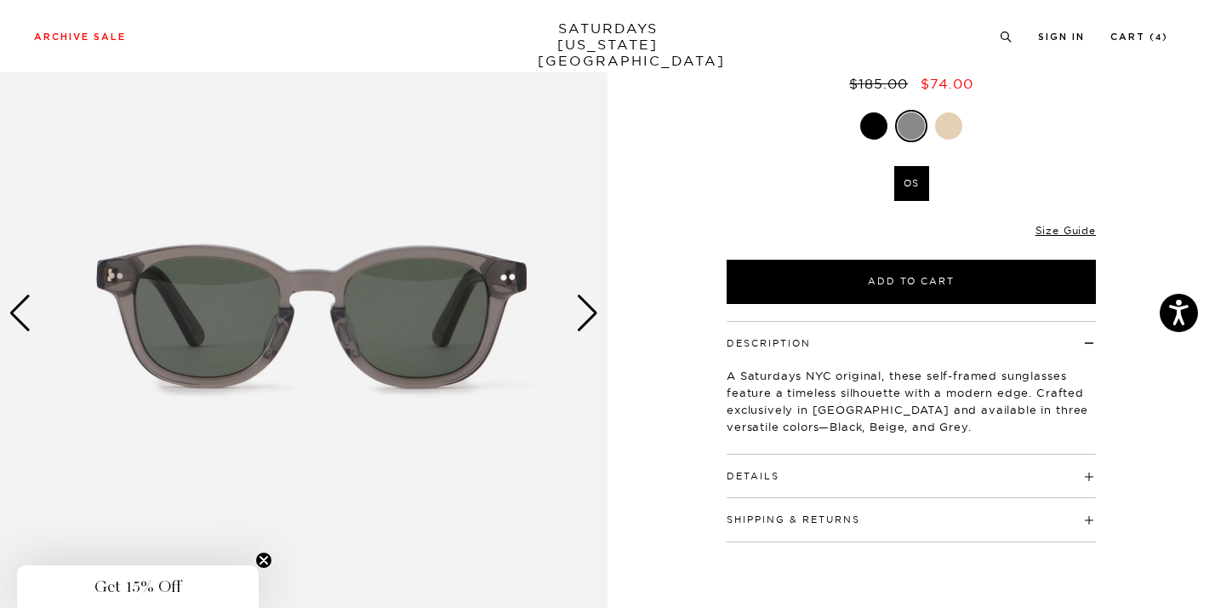
scroll to position [176, 0]
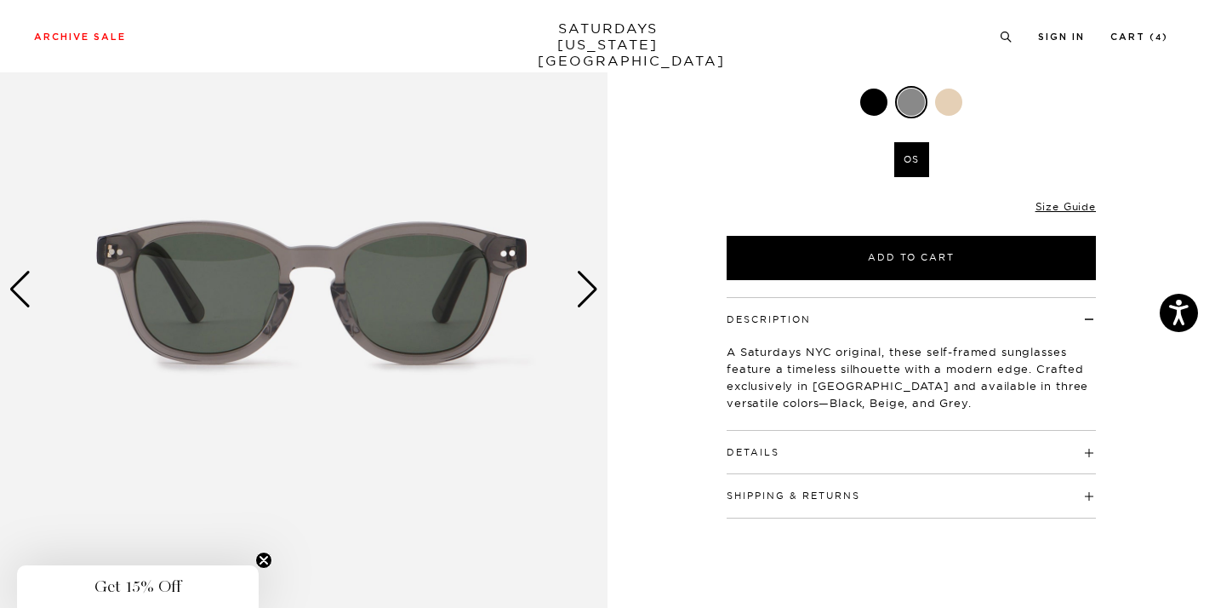
click at [914, 432] on h4 "Details" at bounding box center [911, 445] width 369 height 28
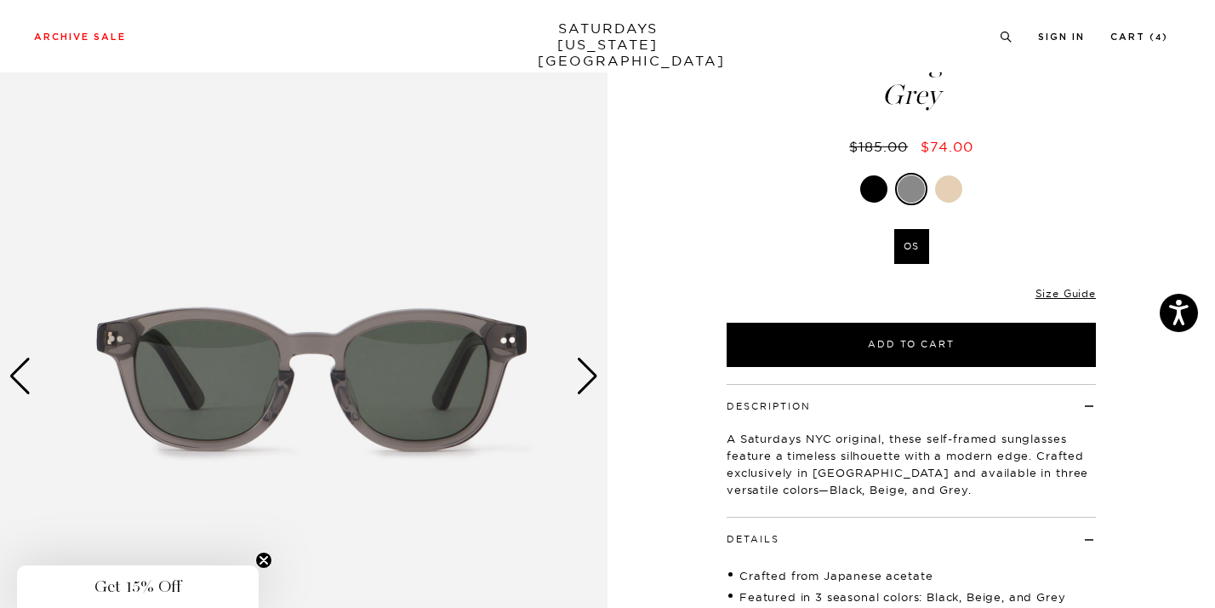
scroll to position [65, 0]
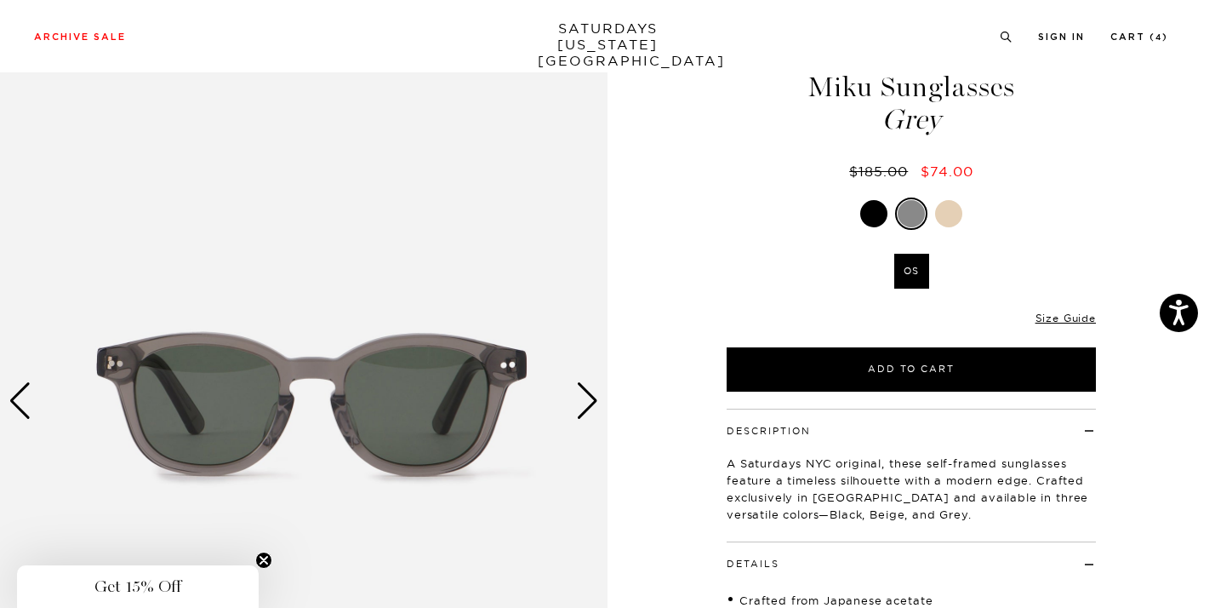
click at [871, 228] on div at bounding box center [911, 213] width 369 height 32
click at [871, 220] on div at bounding box center [873, 213] width 27 height 27
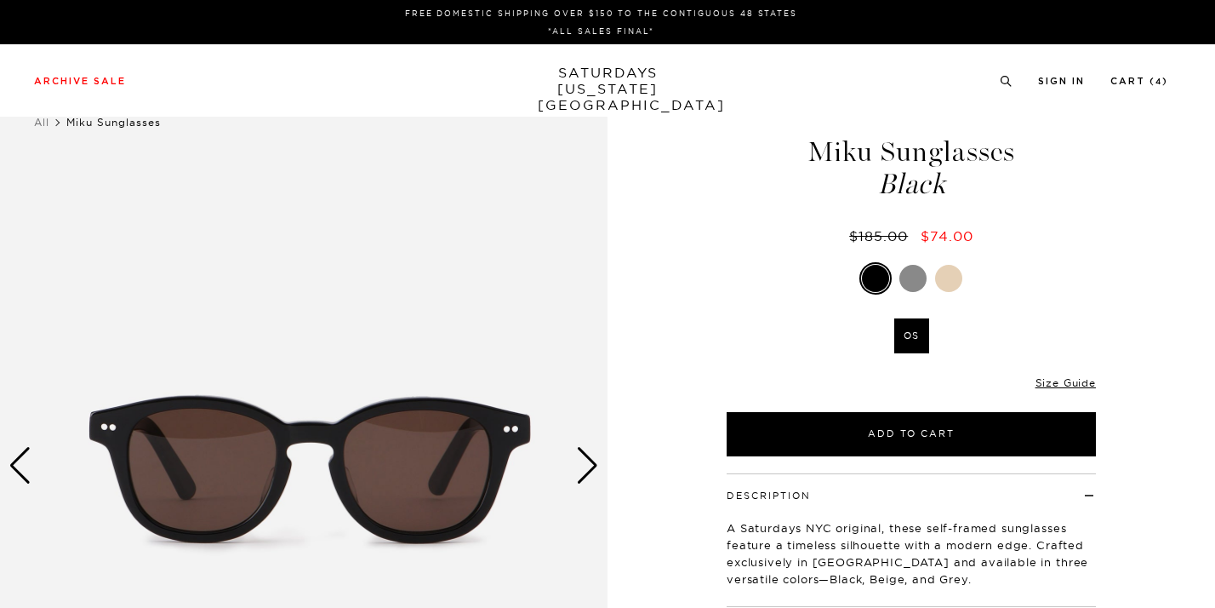
click at [928, 277] on div at bounding box center [911, 278] width 369 height 32
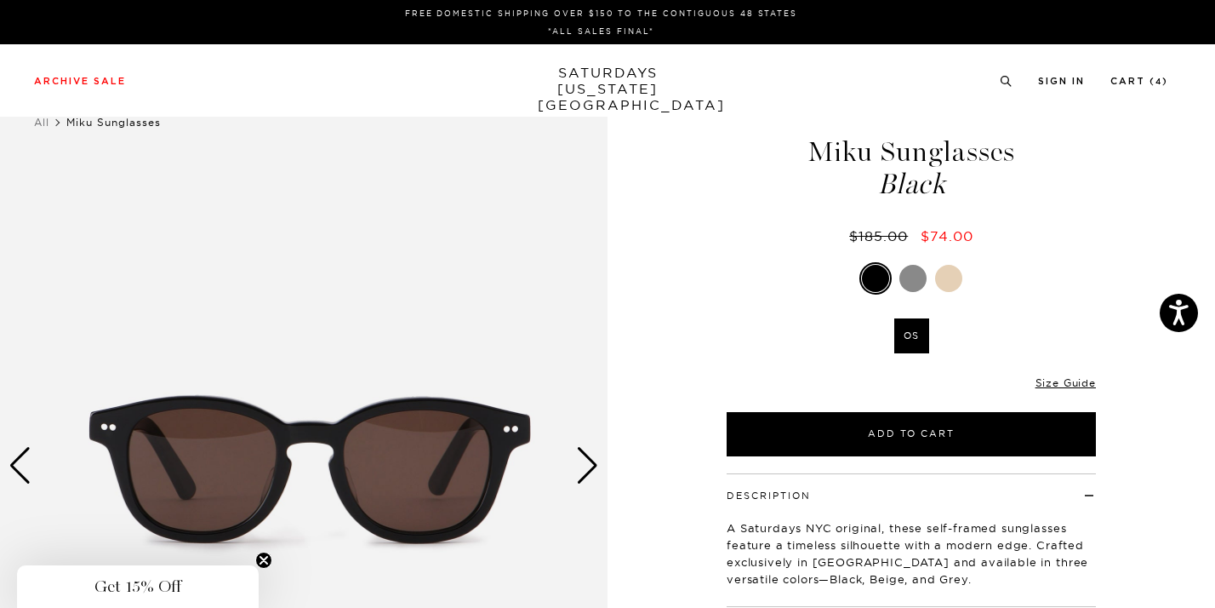
click at [951, 277] on div at bounding box center [948, 278] width 27 height 27
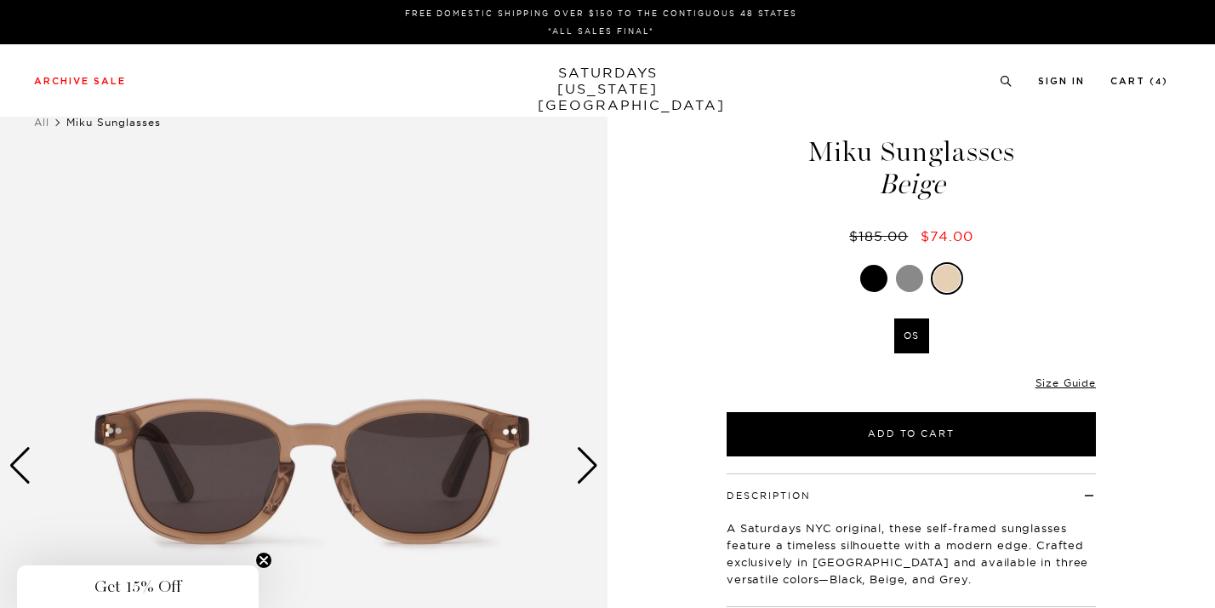
click at [1008, 88] on div "Archive Sale Men's Tees Shirts Shorts Swim Knitwear Pants Sweats Women's" at bounding box center [607, 80] width 1215 height 72
click at [910, 347] on label "OS" at bounding box center [911, 335] width 35 height 35
click at [0, 0] on input "OS" at bounding box center [0, 0] width 0 height 0
click at [1013, 88] on li at bounding box center [1006, 79] width 13 height 15
click at [1013, 85] on icon at bounding box center [1006, 81] width 13 height 11
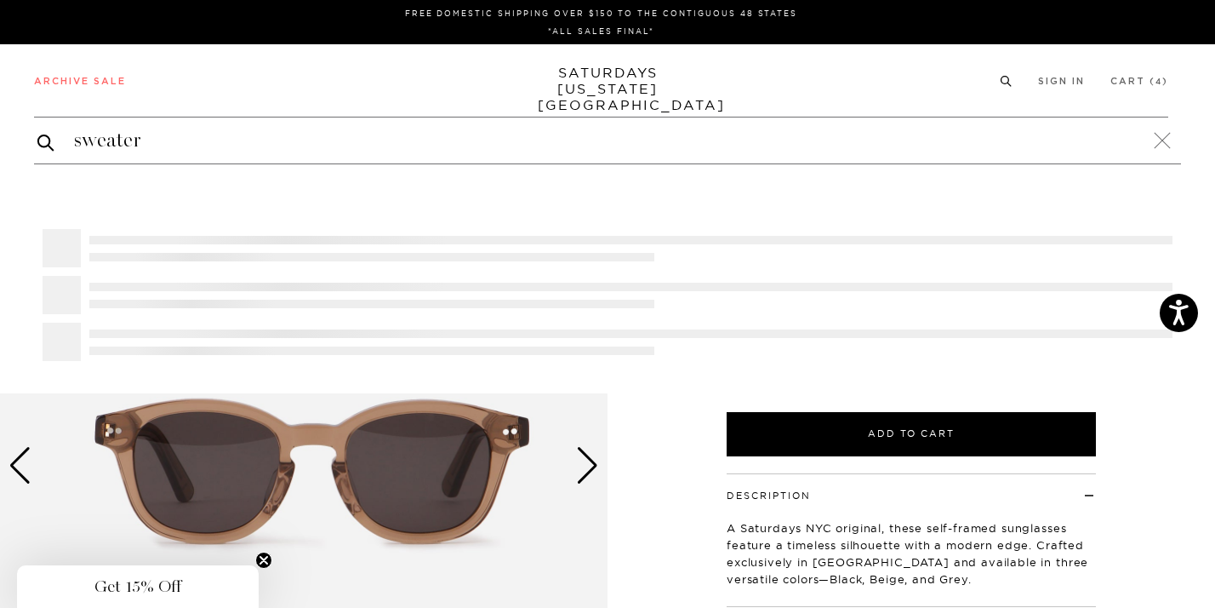
type input "sweater"
click at [37, 132] on button "submit" at bounding box center [45, 142] width 17 height 20
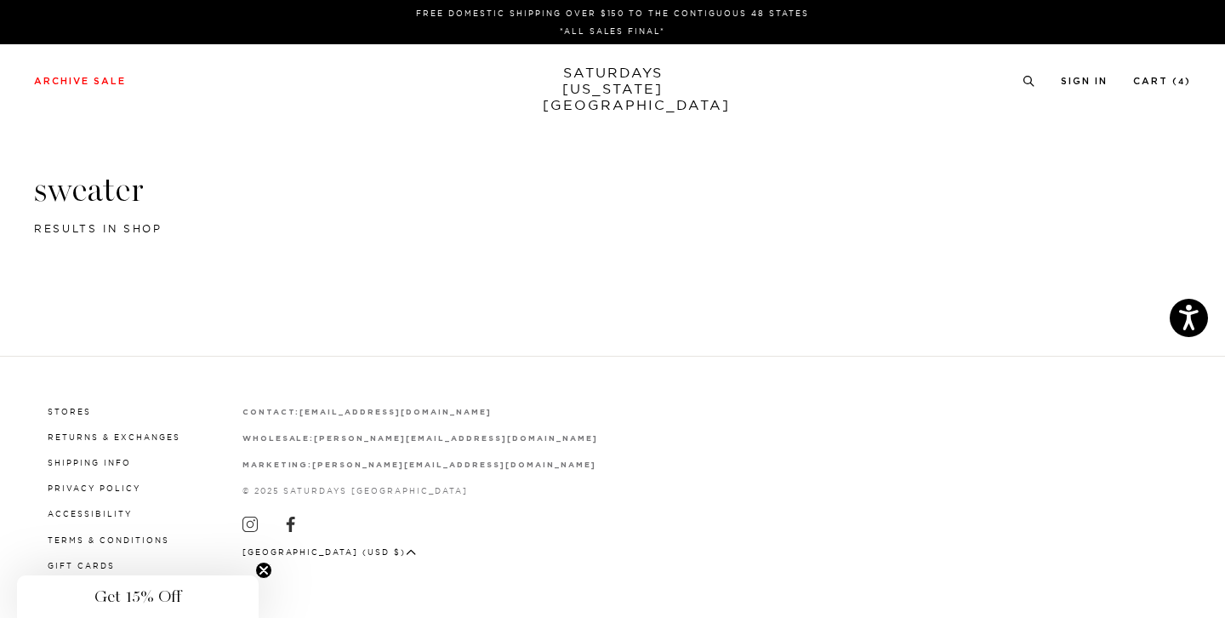
click at [377, 334] on div "FREE DOMESTIC SHIPPING OVER $150 TO THE CONTIGUOUS 48 STATES *ALL SALES FINAL* …" at bounding box center [612, 309] width 1225 height 618
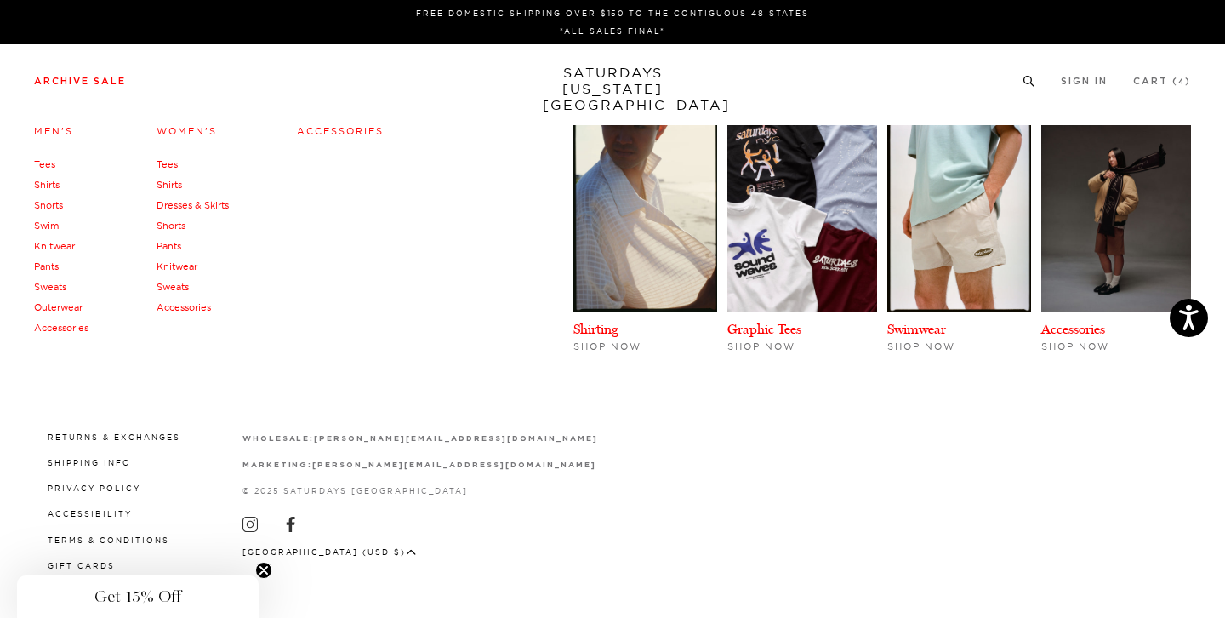
click at [54, 246] on link "Knitwear" at bounding box center [54, 246] width 41 height 12
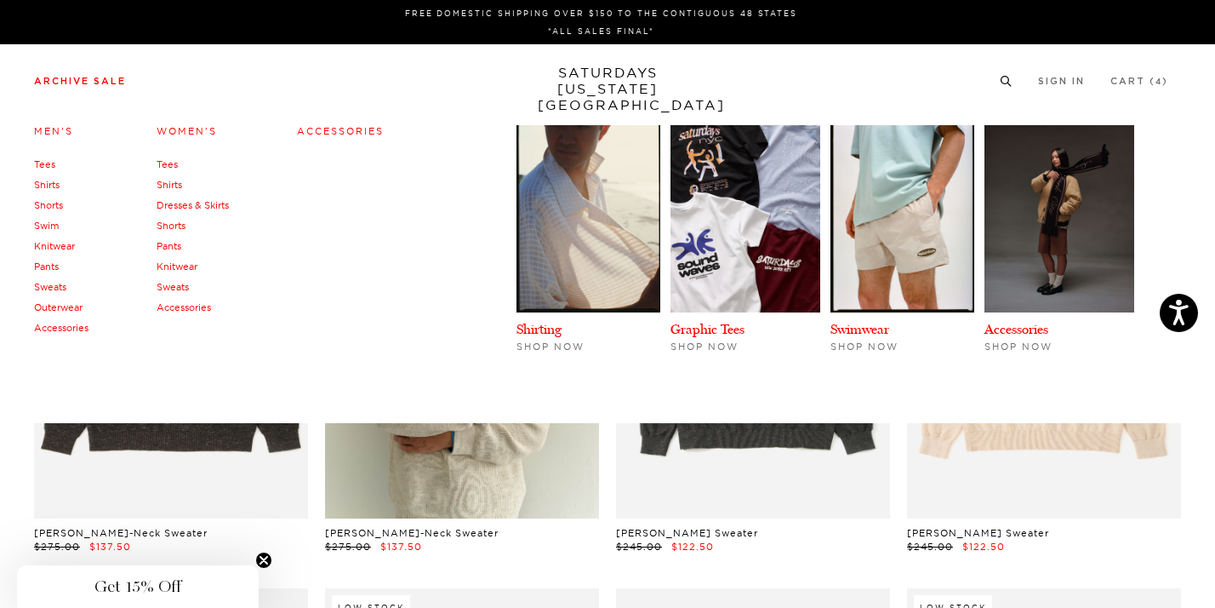
click at [57, 310] on link "Outerwear" at bounding box center [58, 307] width 49 height 12
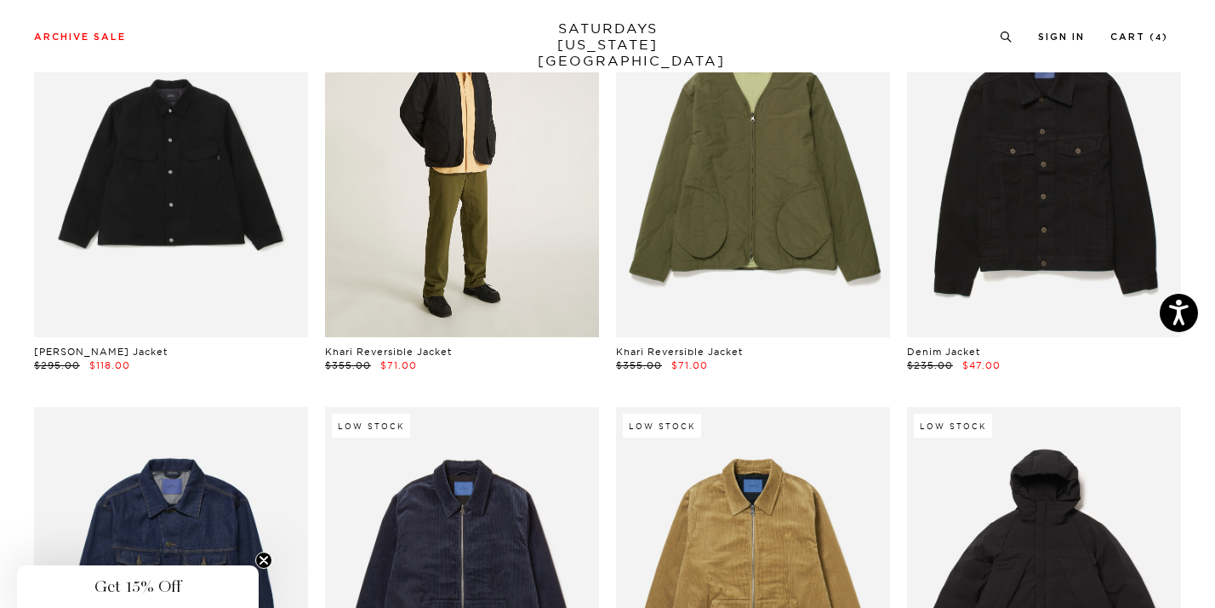
scroll to position [215, 0]
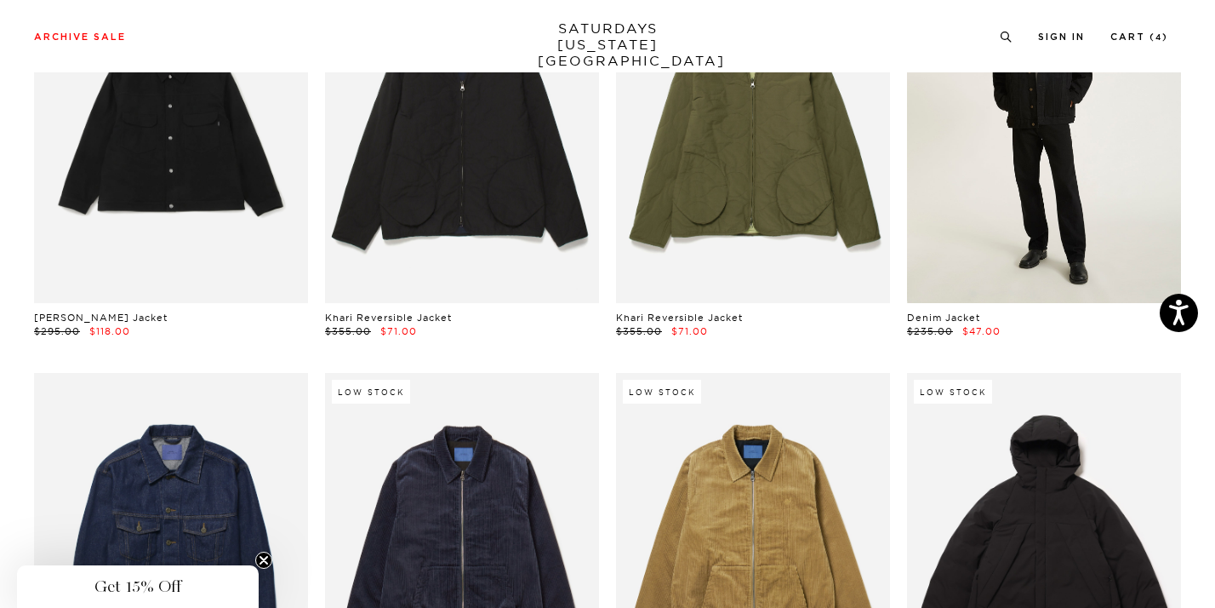
click at [1081, 231] on link at bounding box center [1044, 131] width 274 height 343
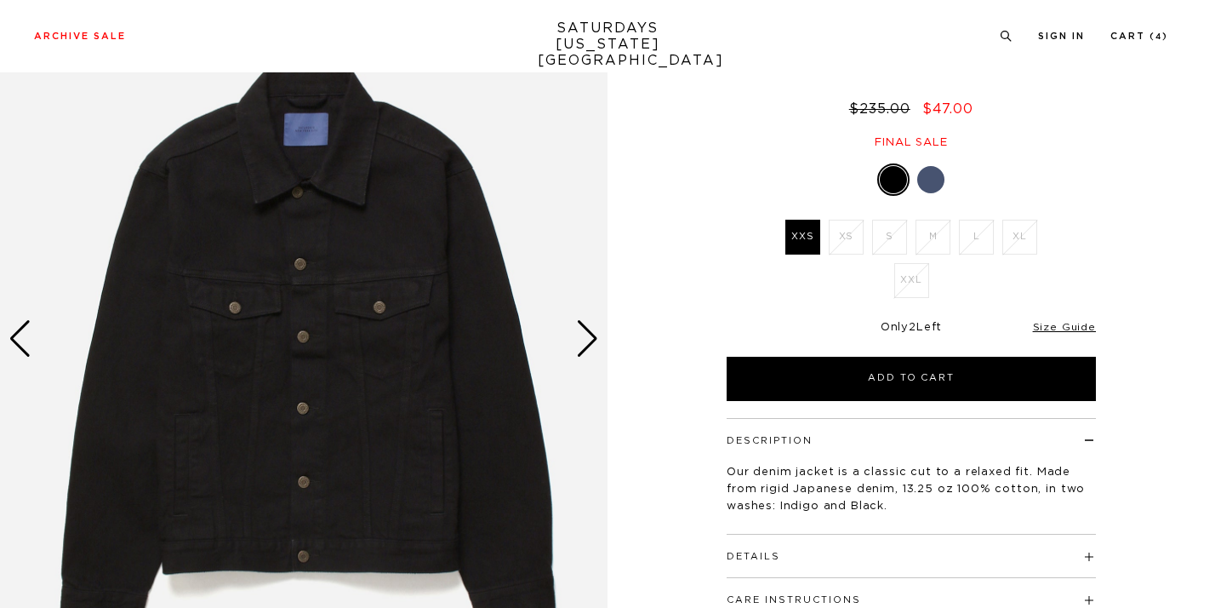
scroll to position [138, 0]
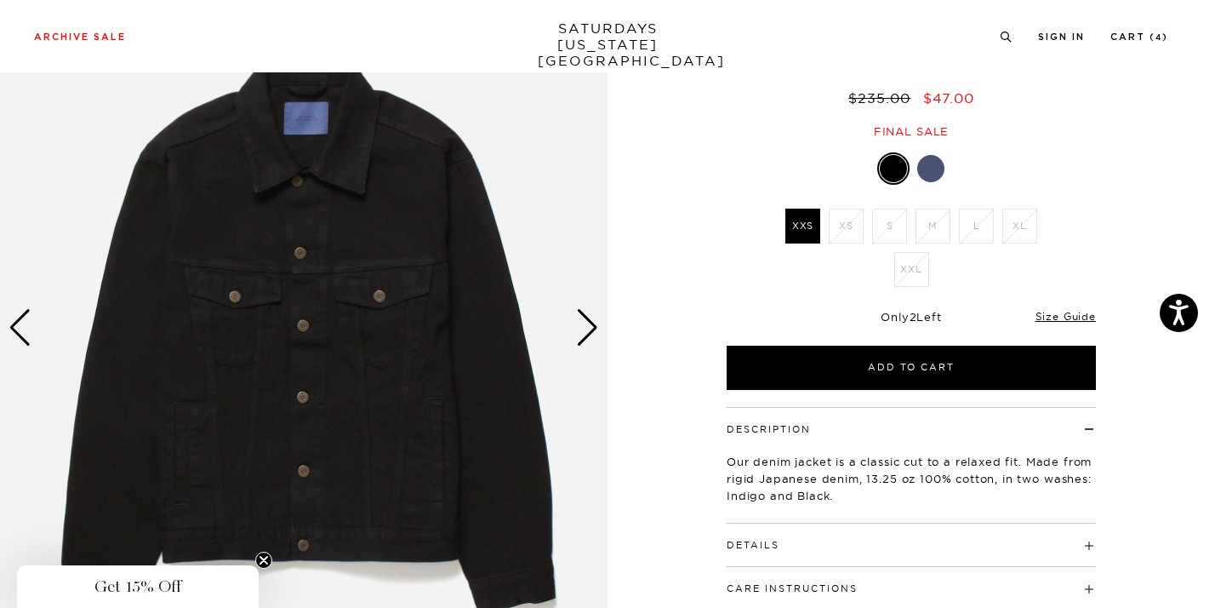
click at [557, 317] on img at bounding box center [304, 328] width 608 height 760
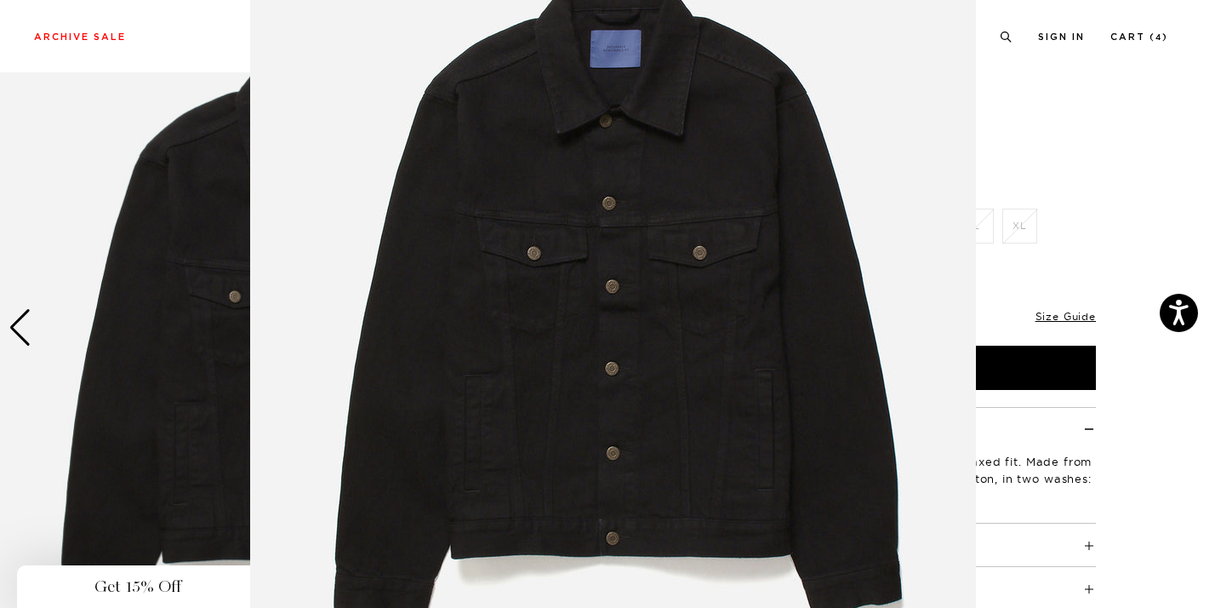
scroll to position [148, 0]
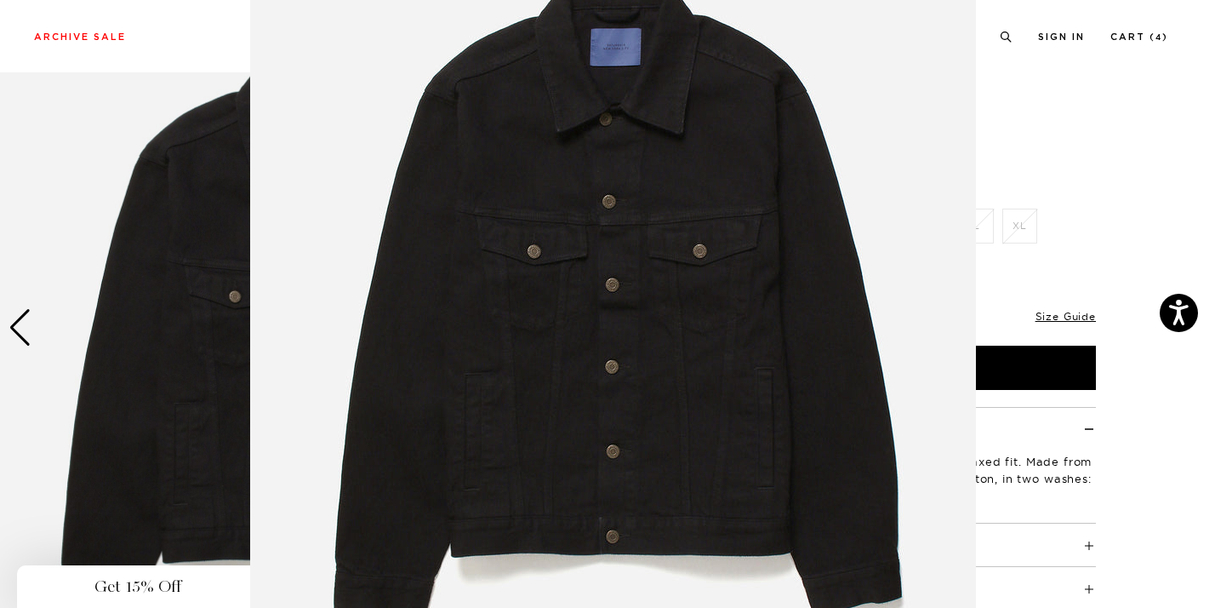
click at [163, 372] on figure at bounding box center [607, 304] width 1215 height 608
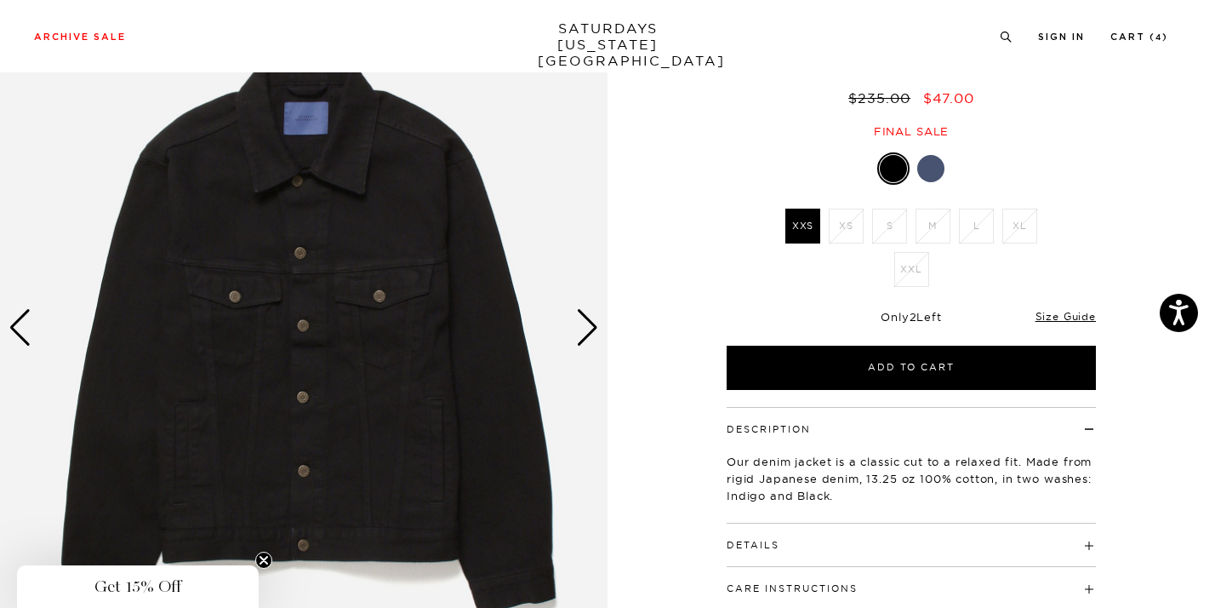
click at [941, 169] on div at bounding box center [930, 168] width 27 height 27
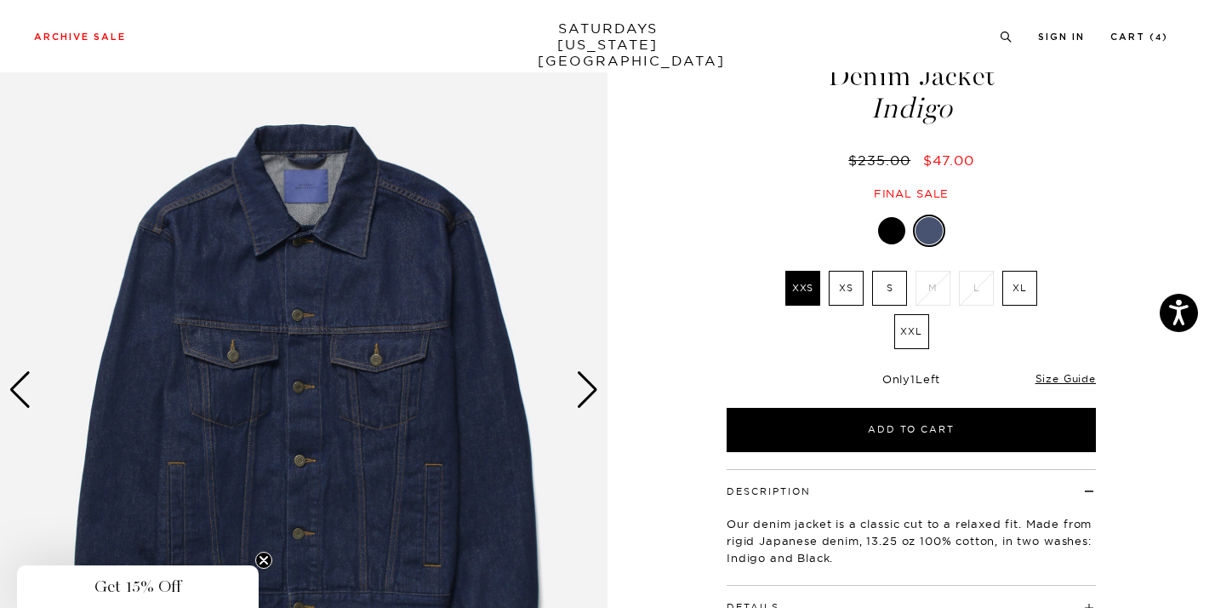
scroll to position [77, 0]
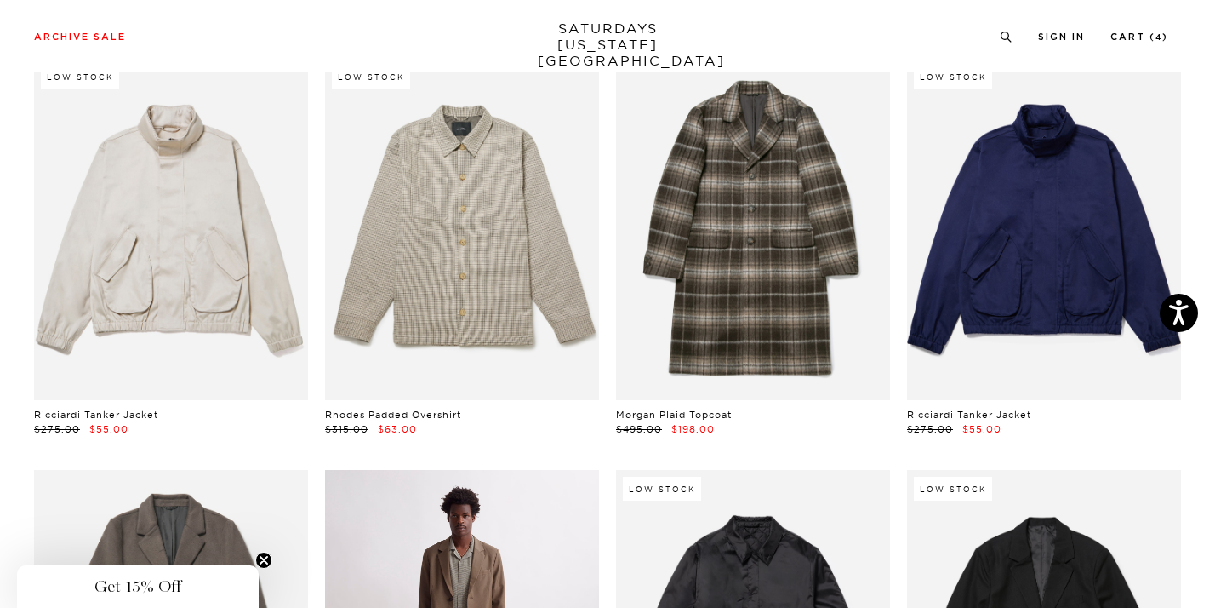
scroll to position [2162, 0]
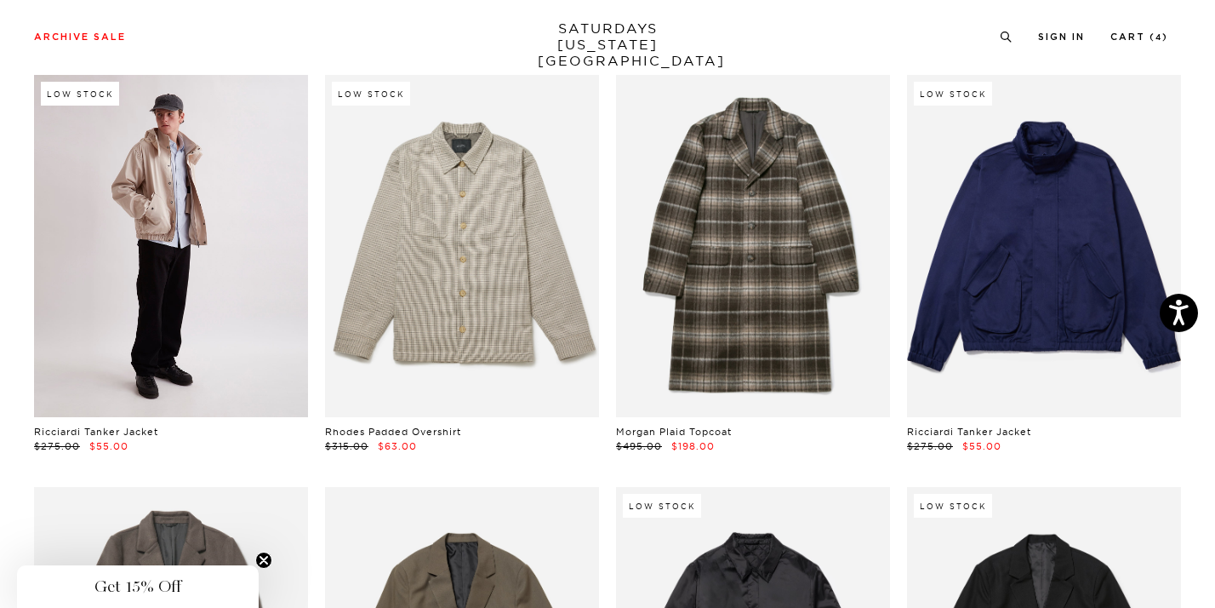
click at [230, 323] on link at bounding box center [171, 246] width 274 height 343
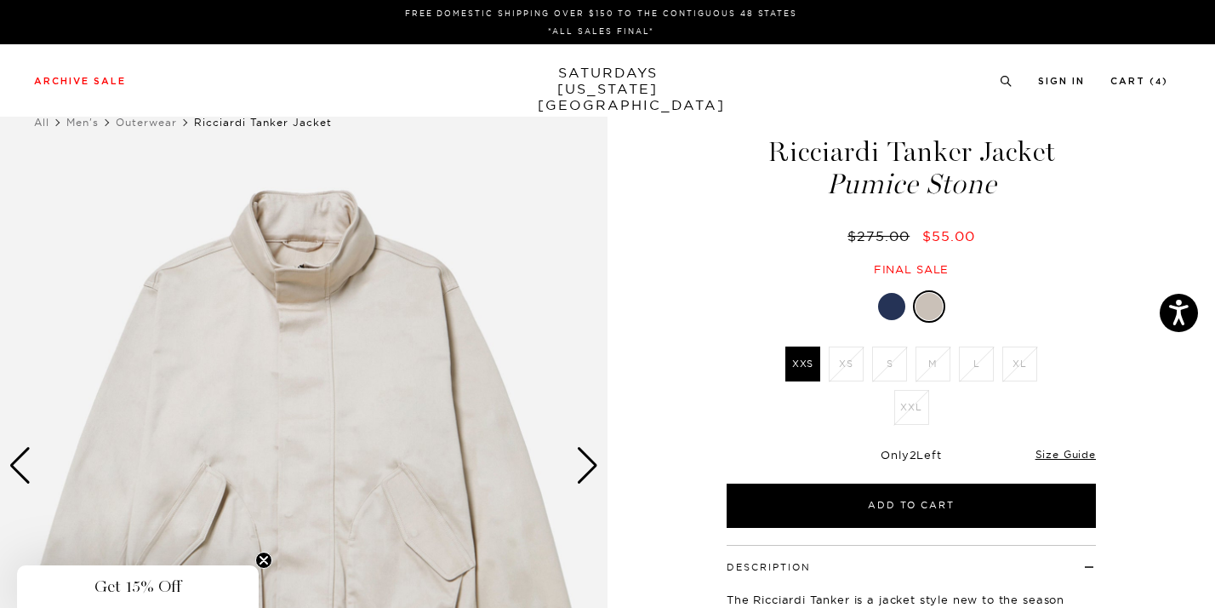
click at [886, 311] on div at bounding box center [891, 306] width 27 height 27
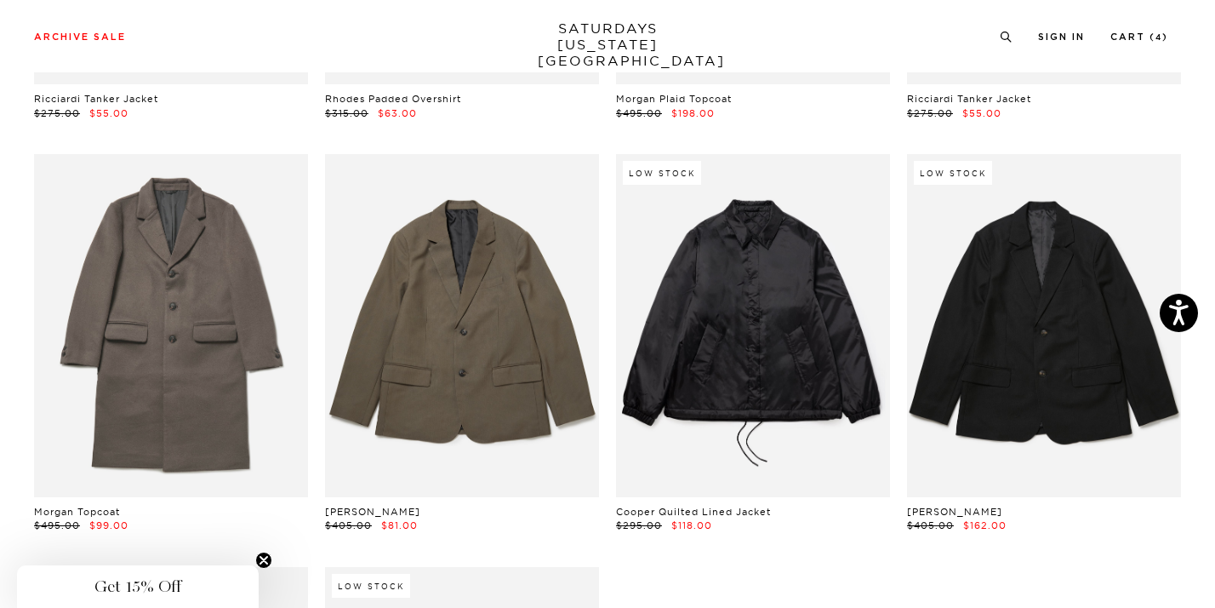
scroll to position [2508, 0]
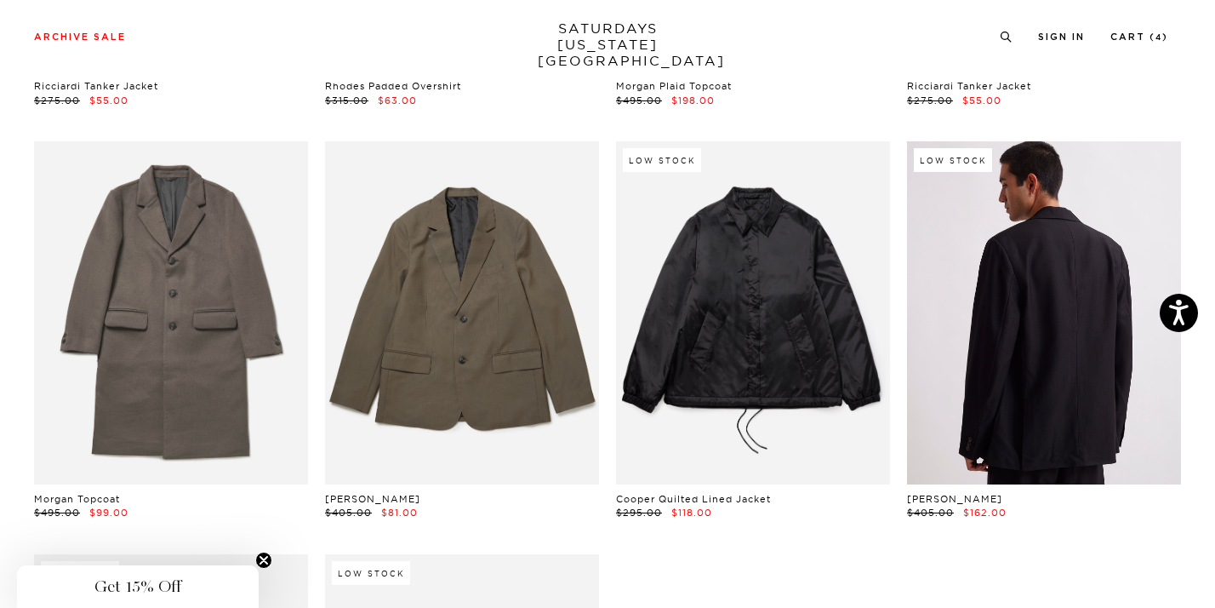
click at [987, 431] on link at bounding box center [1044, 312] width 274 height 343
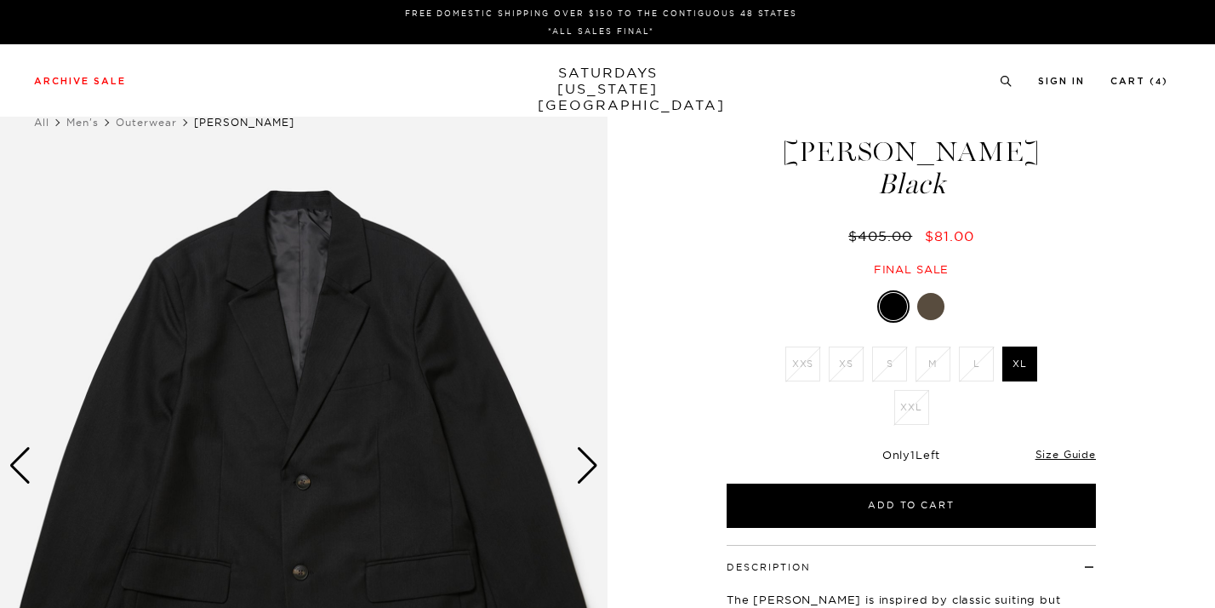
scroll to position [2, 0]
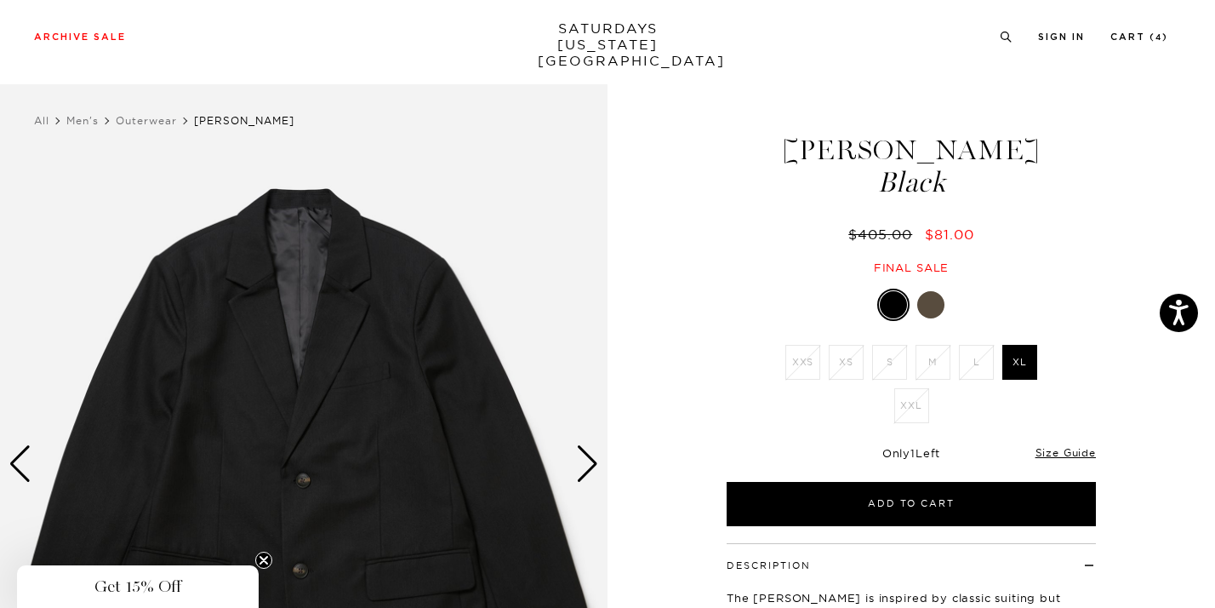
click at [931, 290] on link at bounding box center [931, 304] width 29 height 29
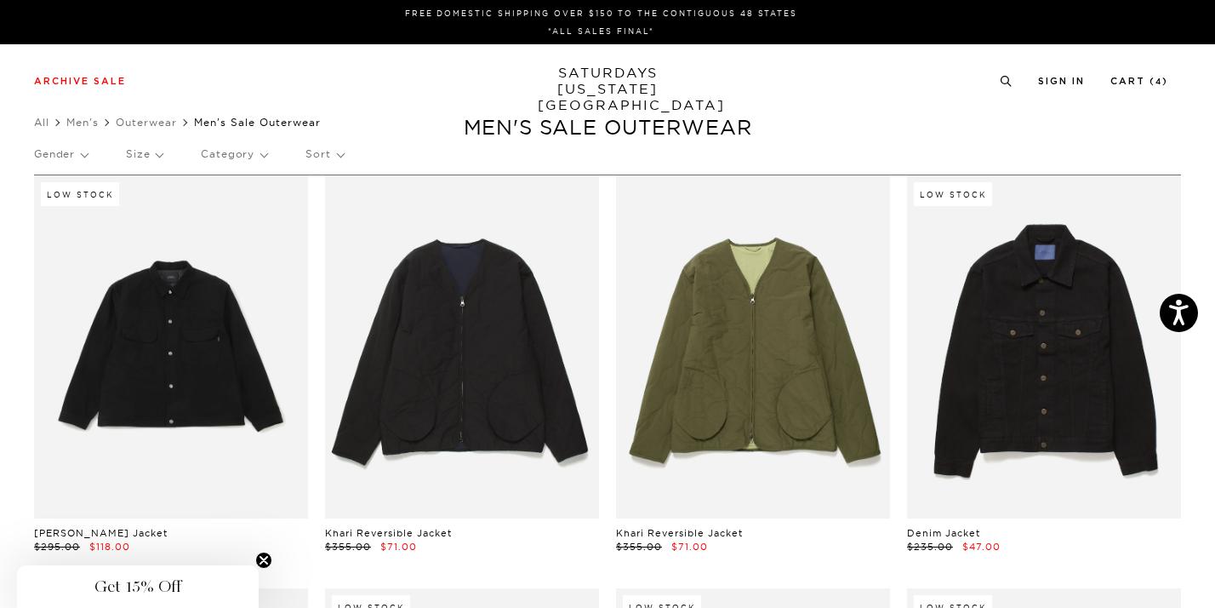
click at [160, 153] on p "Size" at bounding box center [144, 153] width 37 height 39
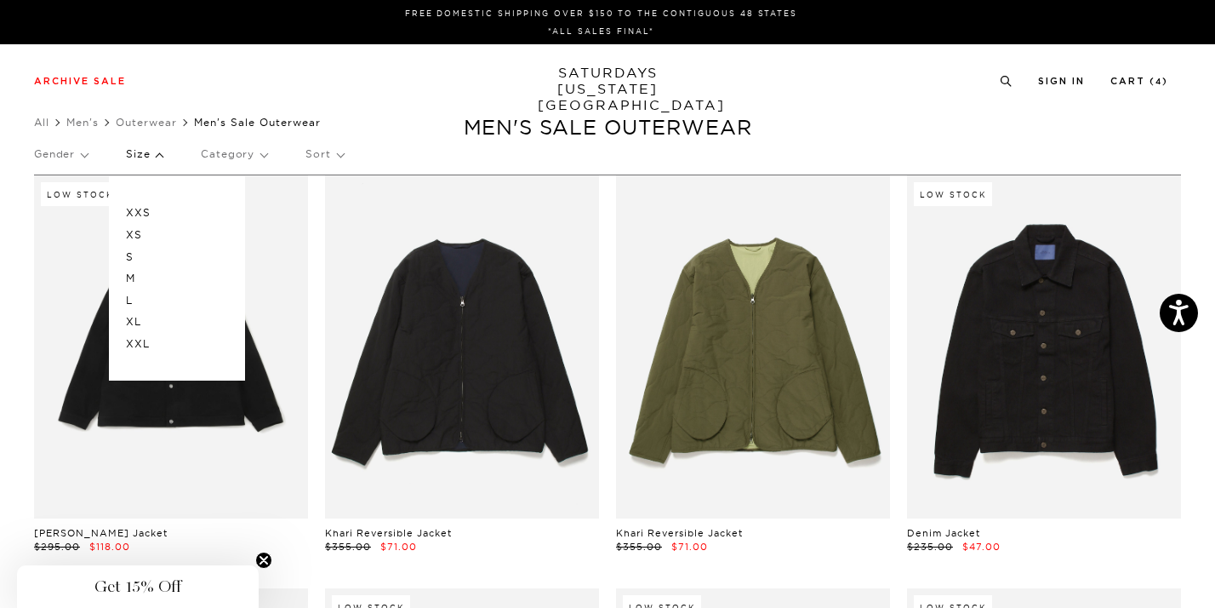
click at [149, 278] on p "M" at bounding box center [177, 278] width 102 height 22
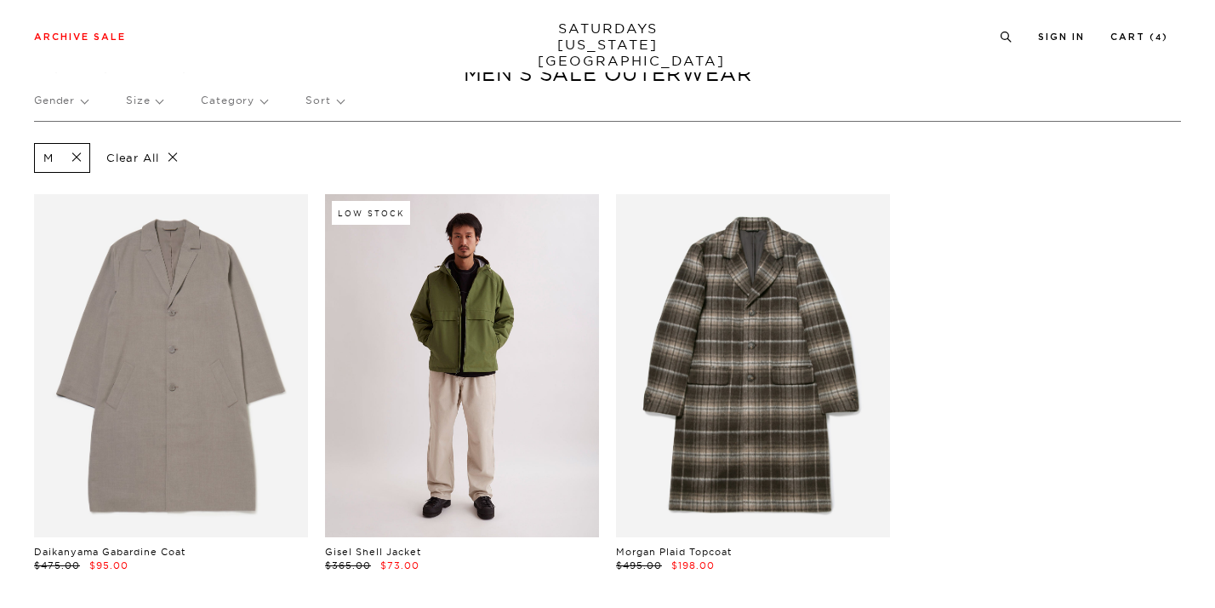
scroll to position [86, 0]
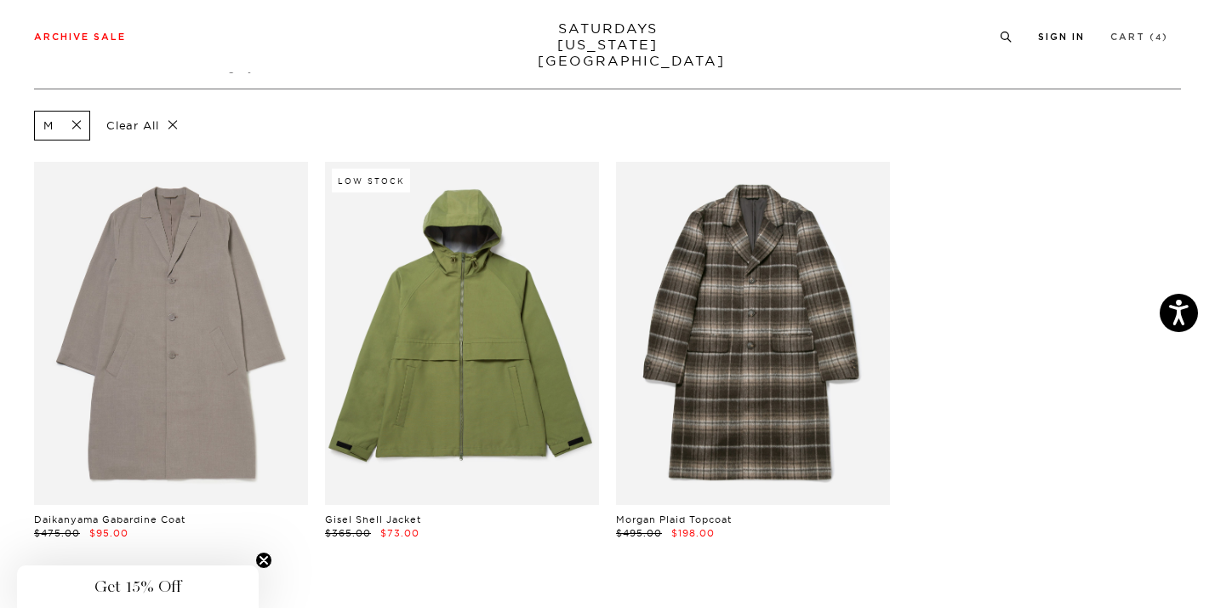
click at [1128, 35] on link "Cart ( 4 )" at bounding box center [1140, 36] width 58 height 9
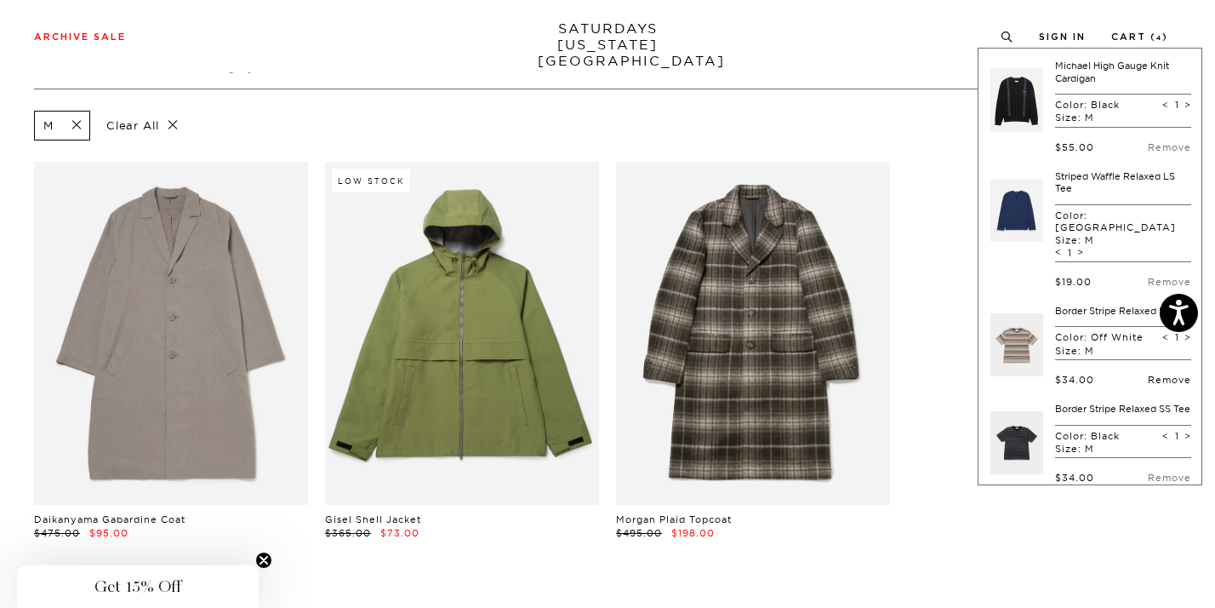
scroll to position [1, 0]
click at [1148, 477] on link "Remove" at bounding box center [1169, 477] width 43 height 12
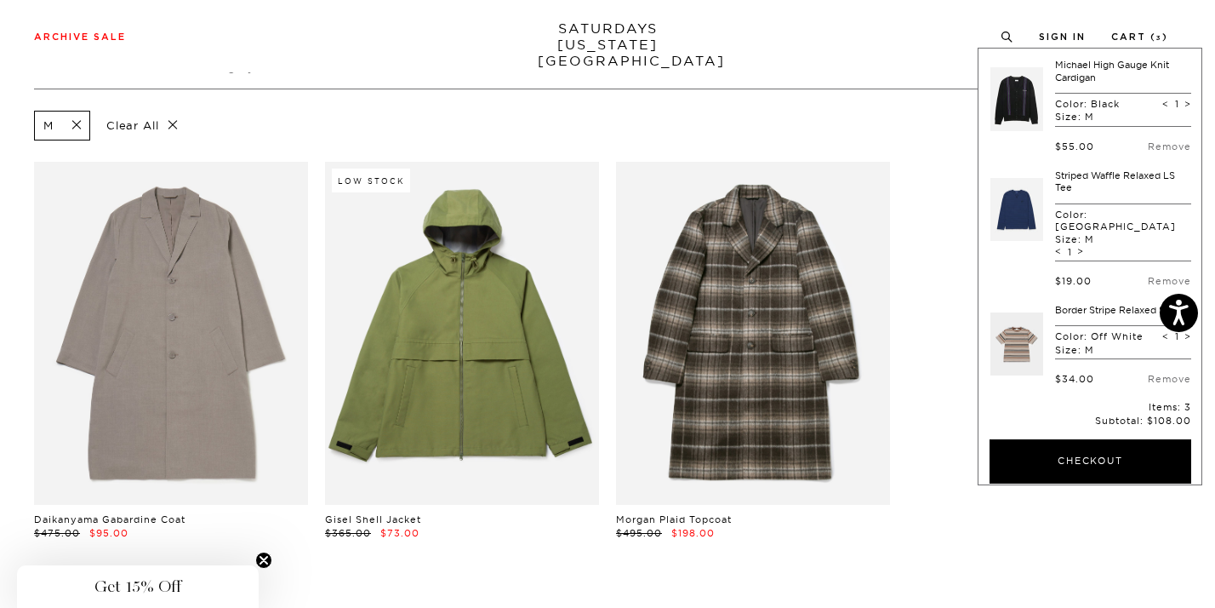
scroll to position [84, 0]
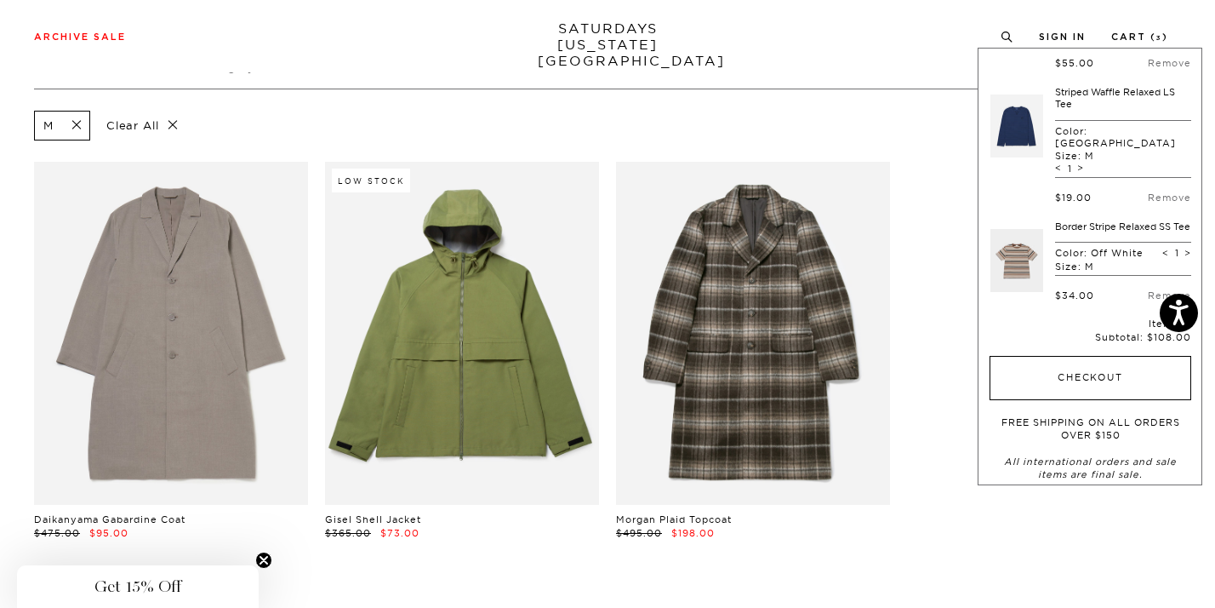
click at [1059, 380] on button "Checkout" at bounding box center [1091, 378] width 202 height 44
